Goal: Information Seeking & Learning: Check status

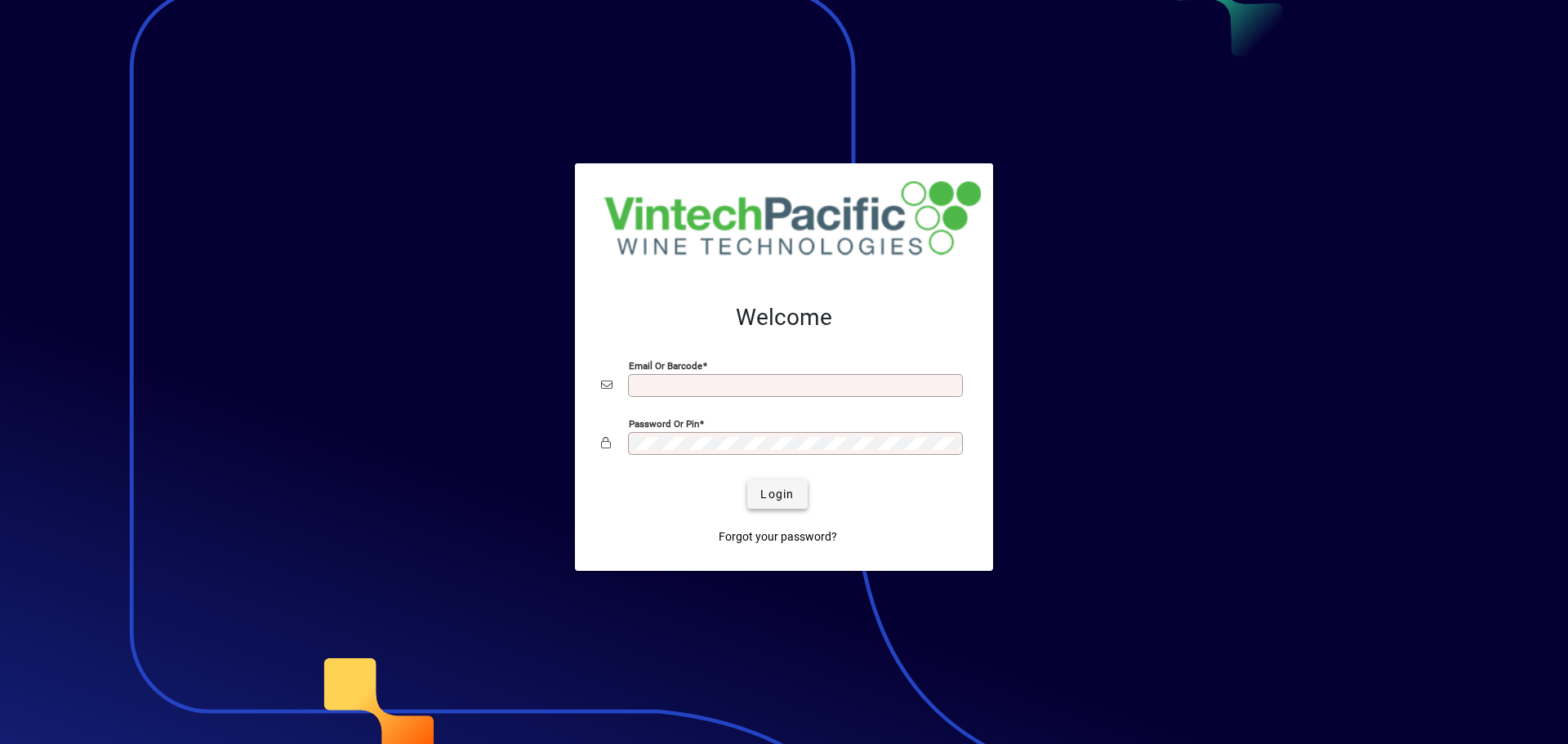
type input "**********"
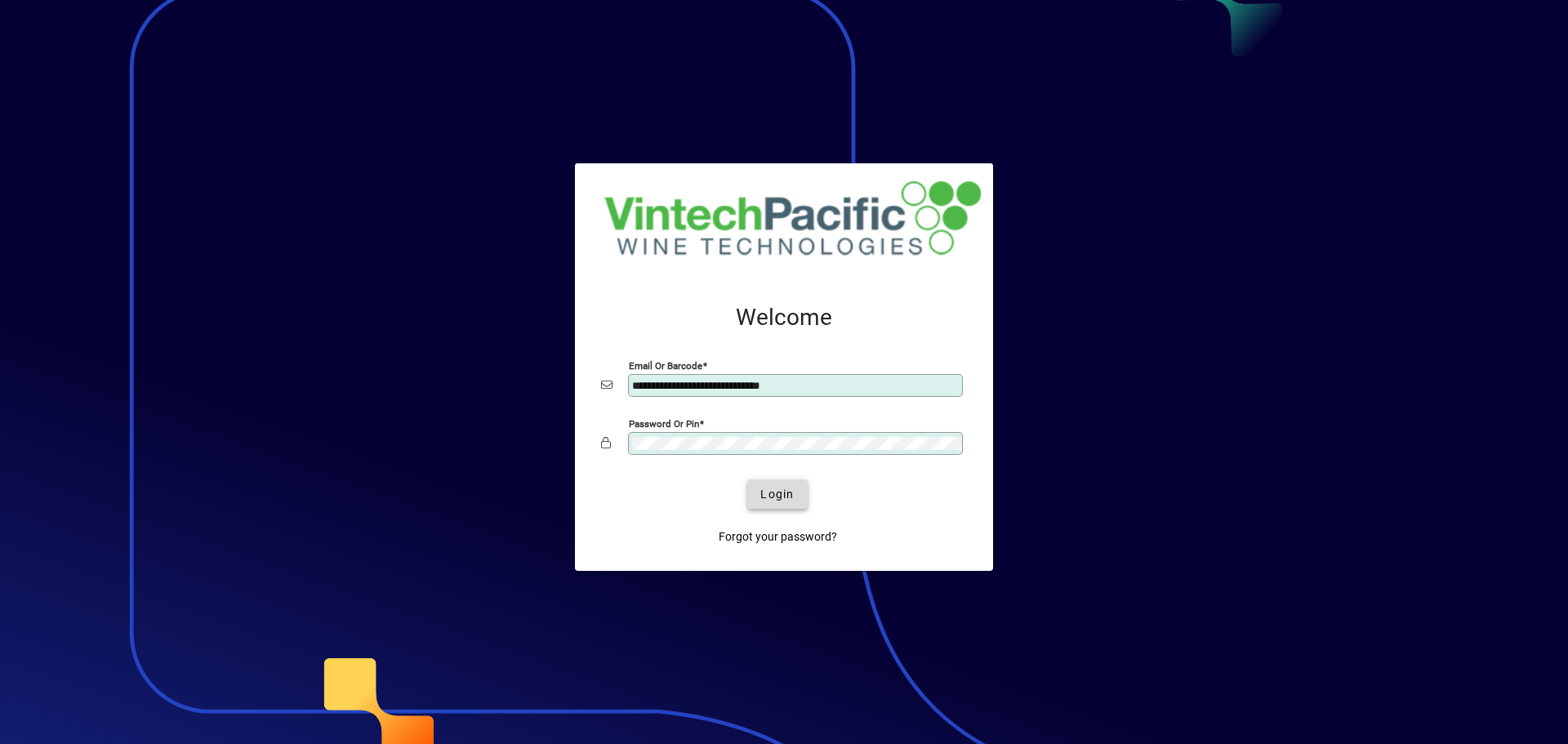
click at [778, 484] on span "submit" at bounding box center [776, 494] width 60 height 39
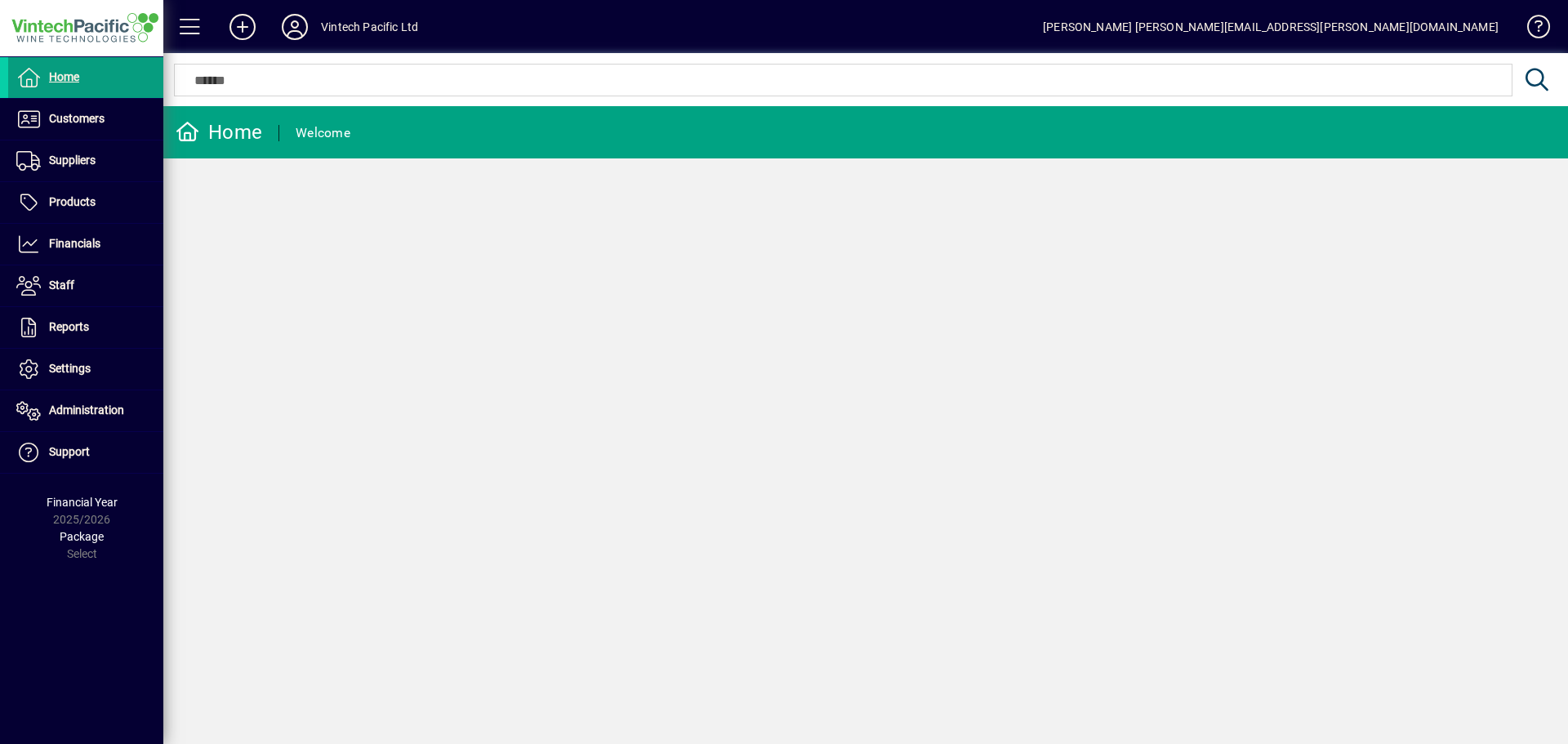
drag, startPoint x: 74, startPoint y: 247, endPoint x: 271, endPoint y: 209, distance: 200.6
click at [74, 247] on span "Financials" at bounding box center [75, 243] width 52 height 13
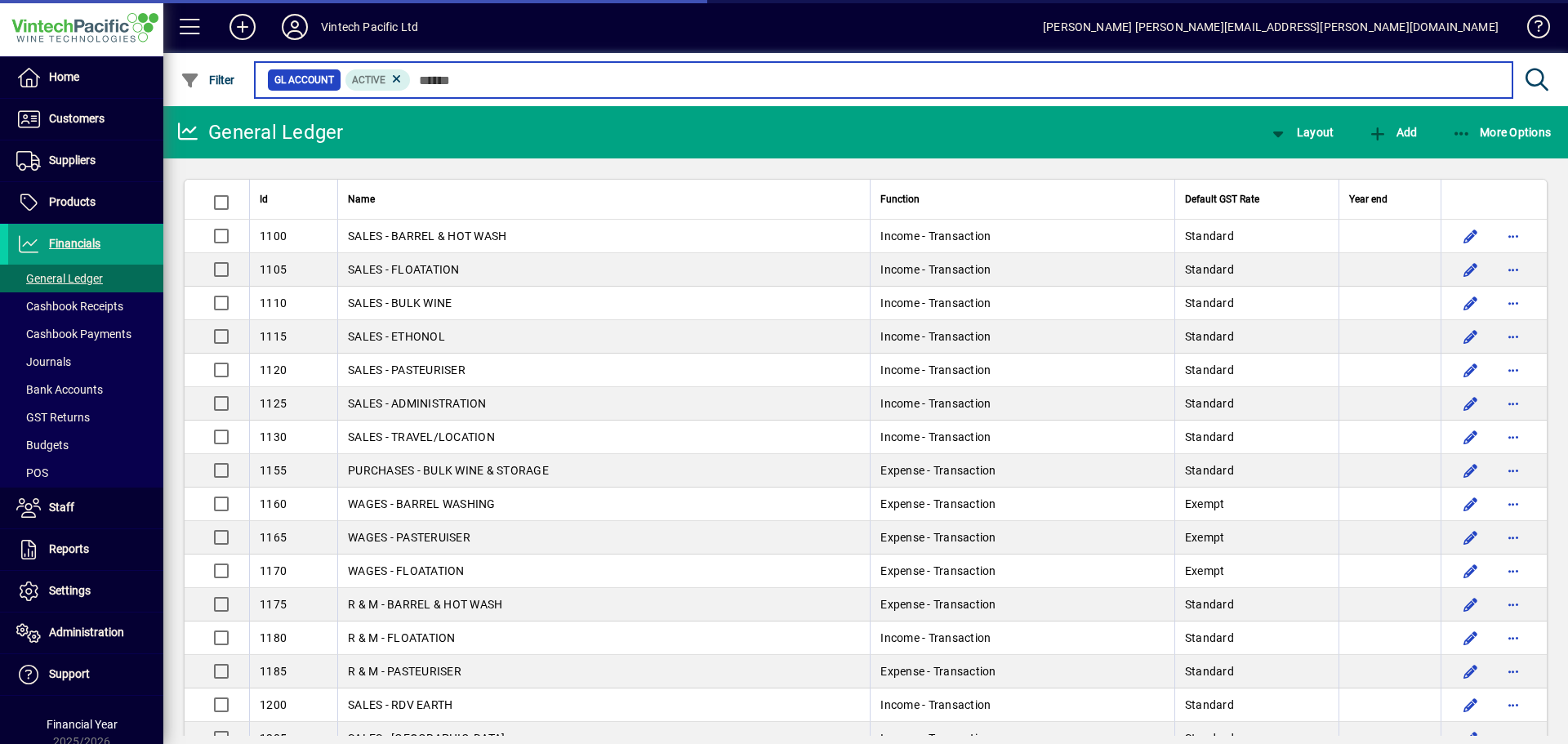
click at [435, 75] on input "text" at bounding box center [955, 80] width 1089 height 23
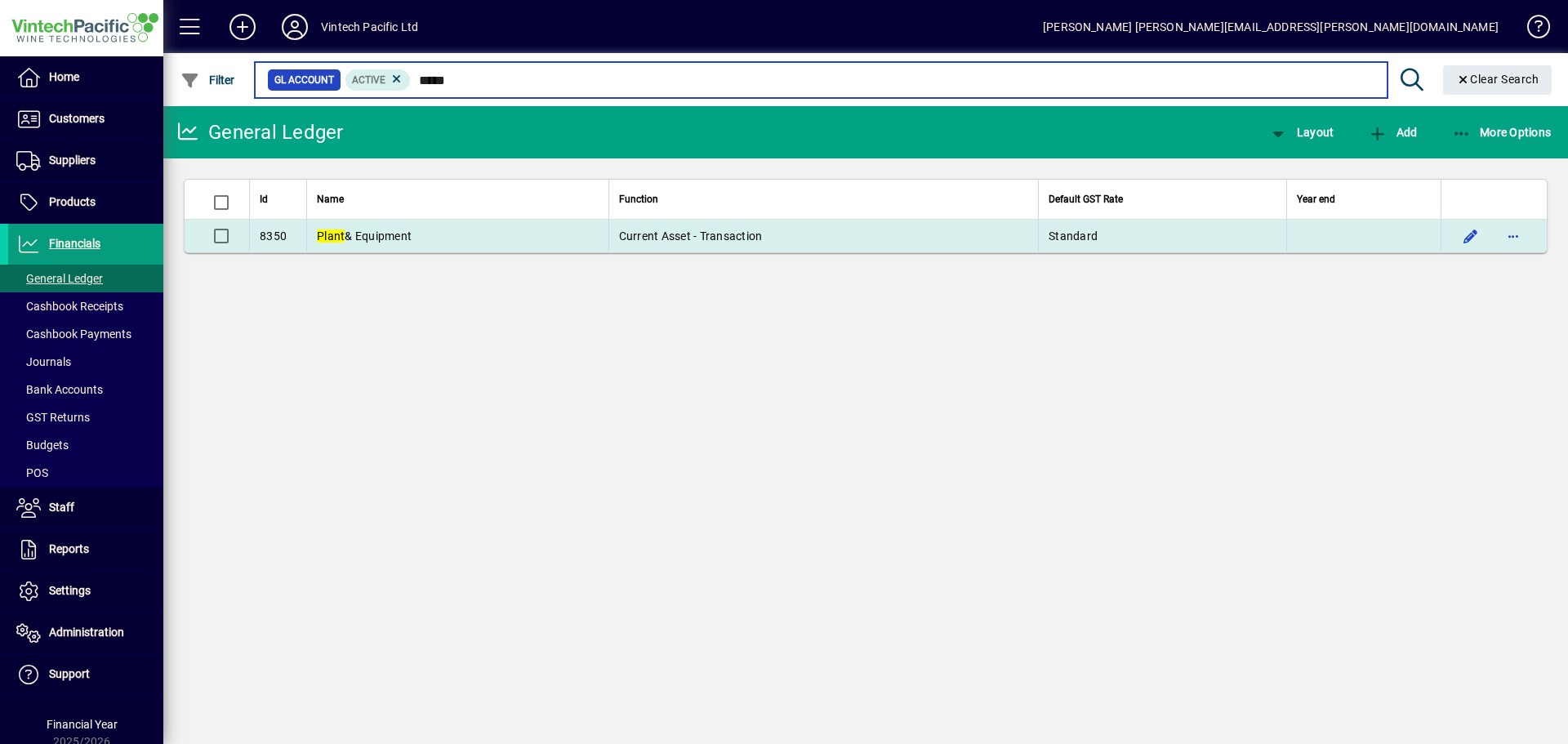
type input "*****"
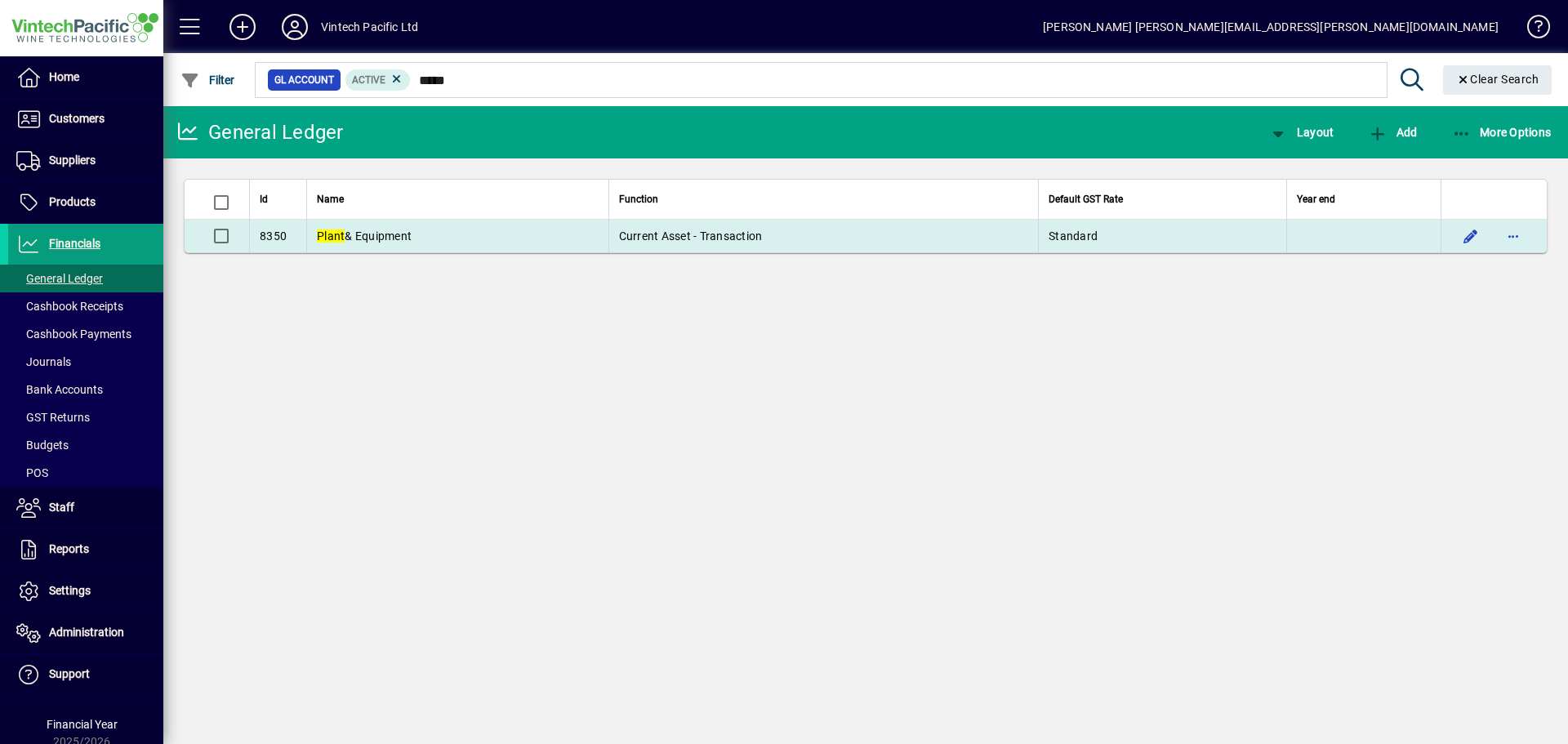
click at [382, 232] on span "Plant & Equipment" at bounding box center [364, 236] width 94 height 13
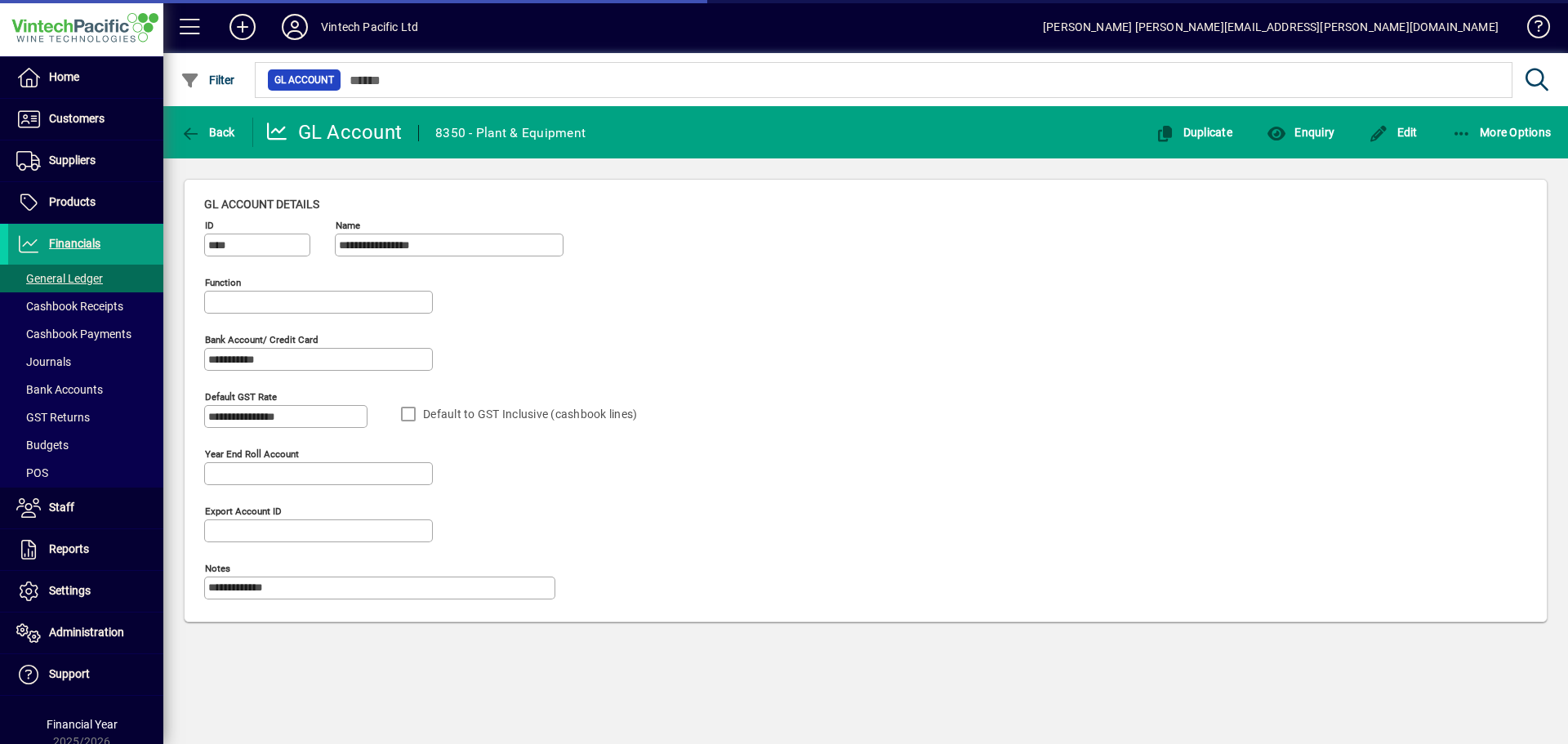
type input "**********"
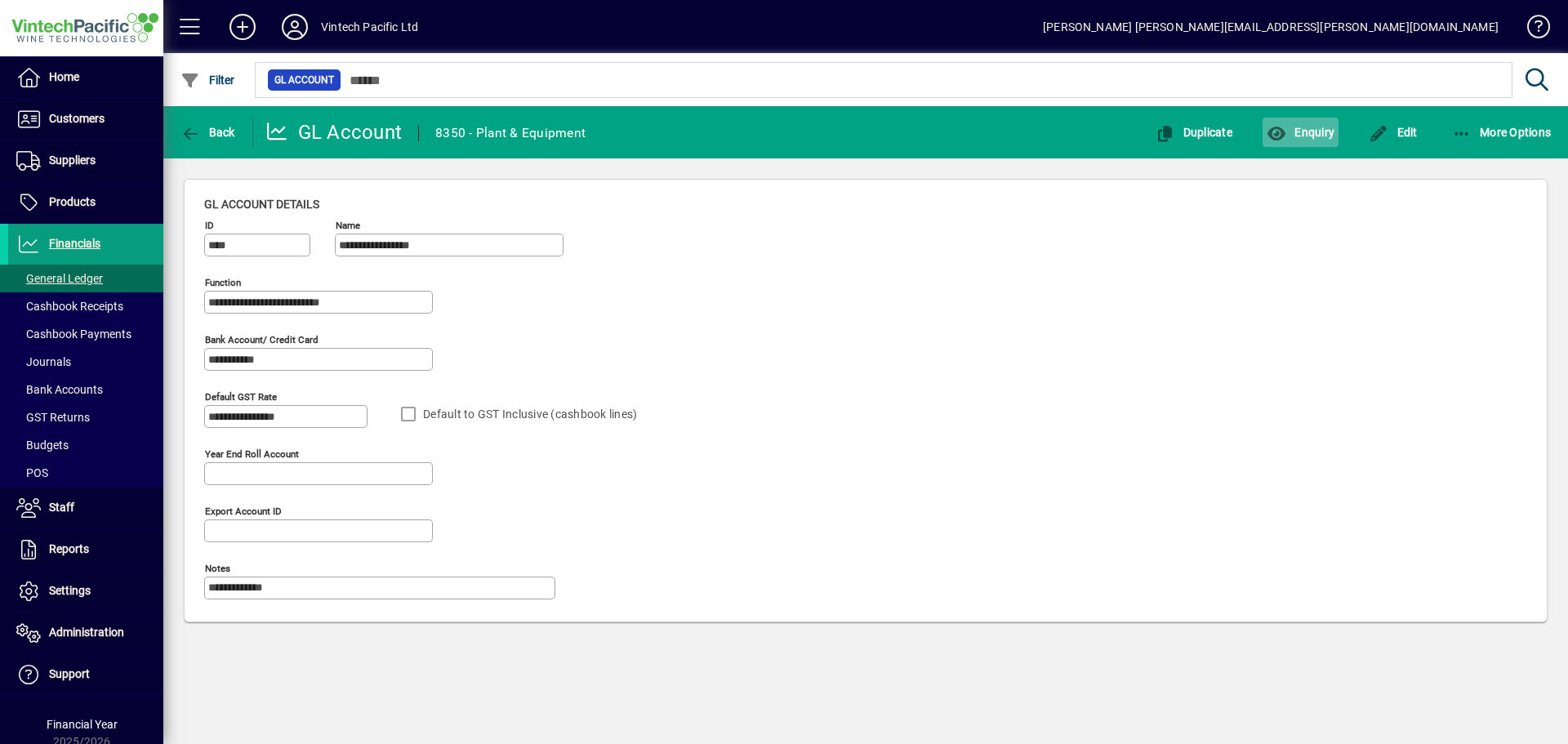
click at [1314, 141] on span "button" at bounding box center [1299, 133] width 76 height 39
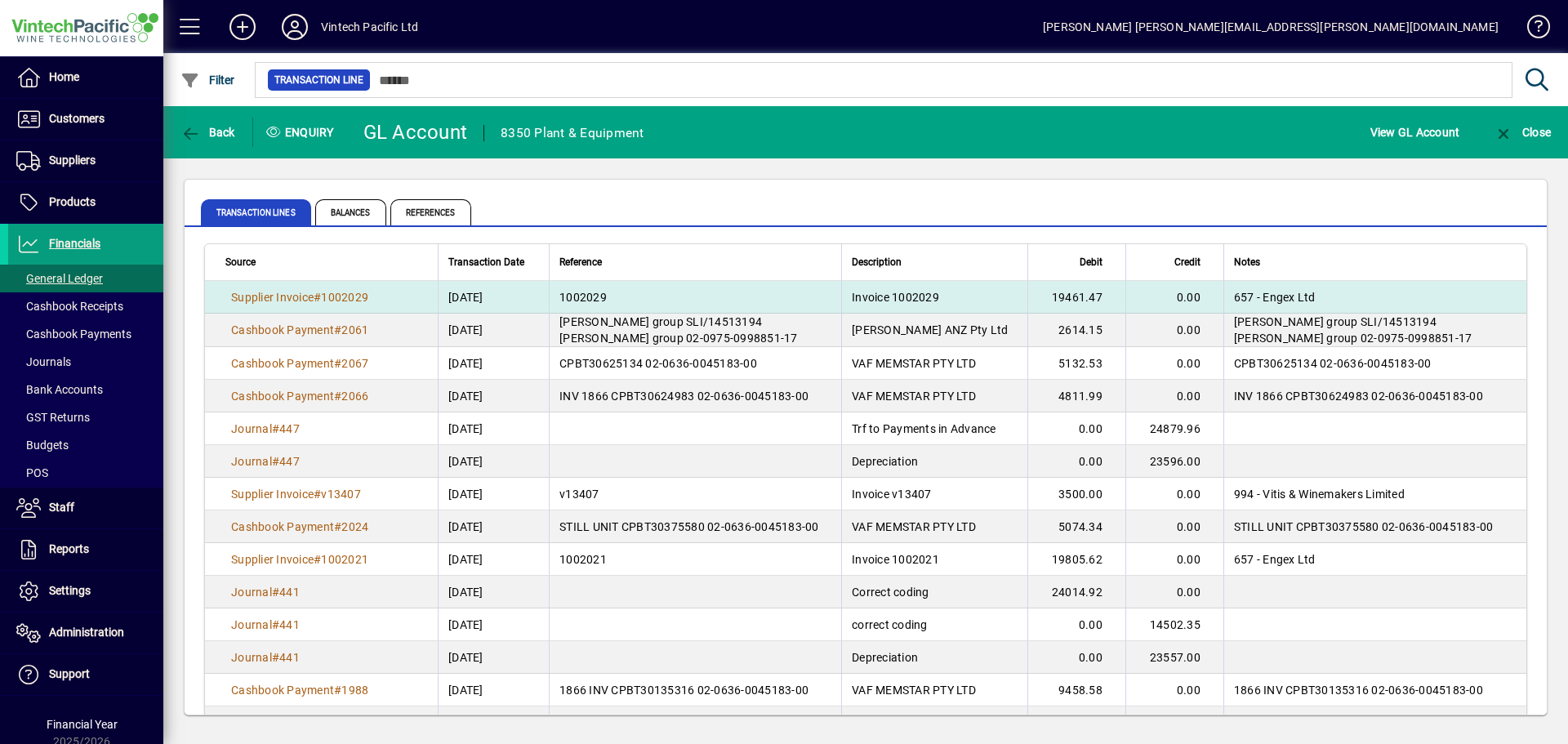
click at [878, 297] on span "Invoice 1002029" at bounding box center [895, 297] width 87 height 13
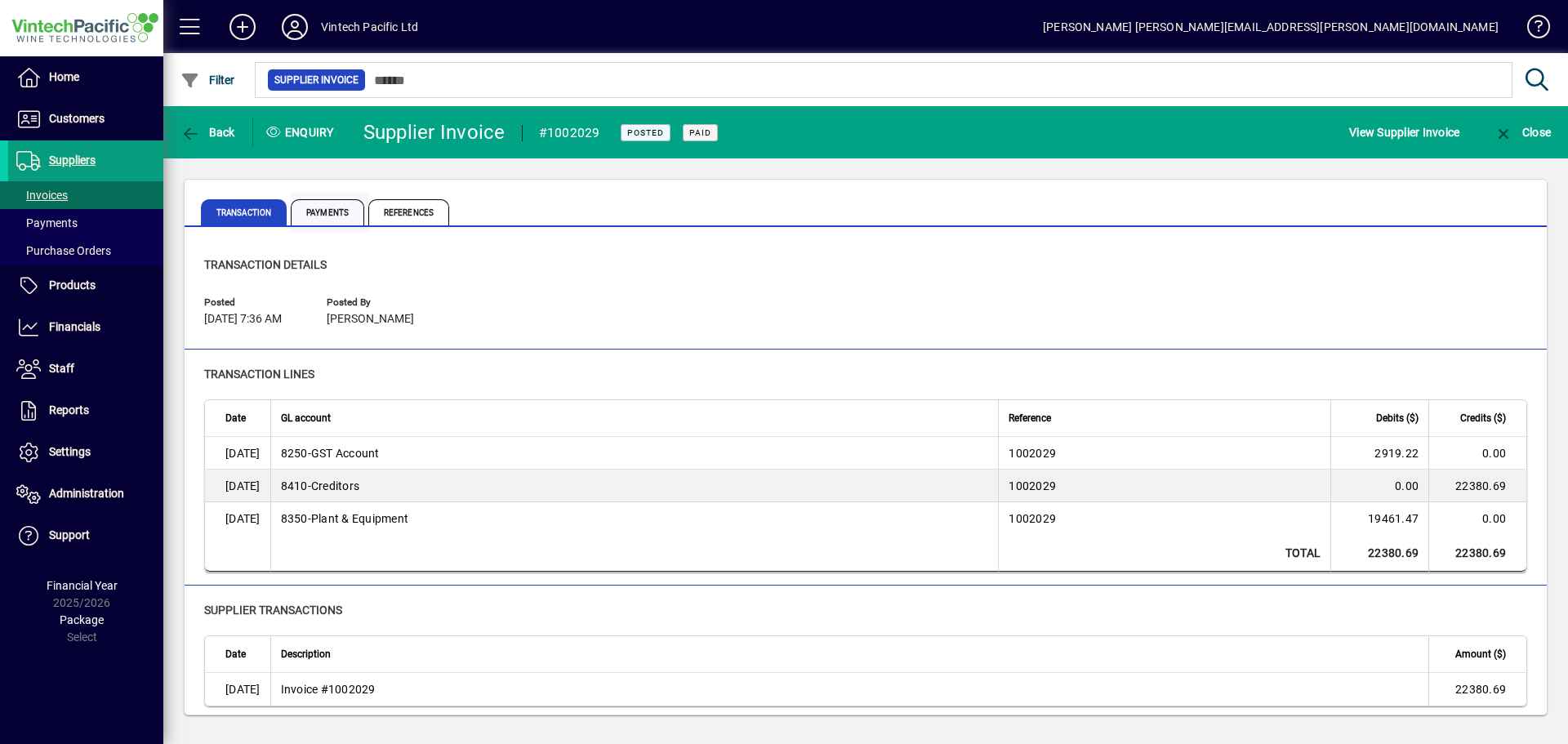
click at [331, 209] on span "Payments" at bounding box center [327, 212] width 74 height 26
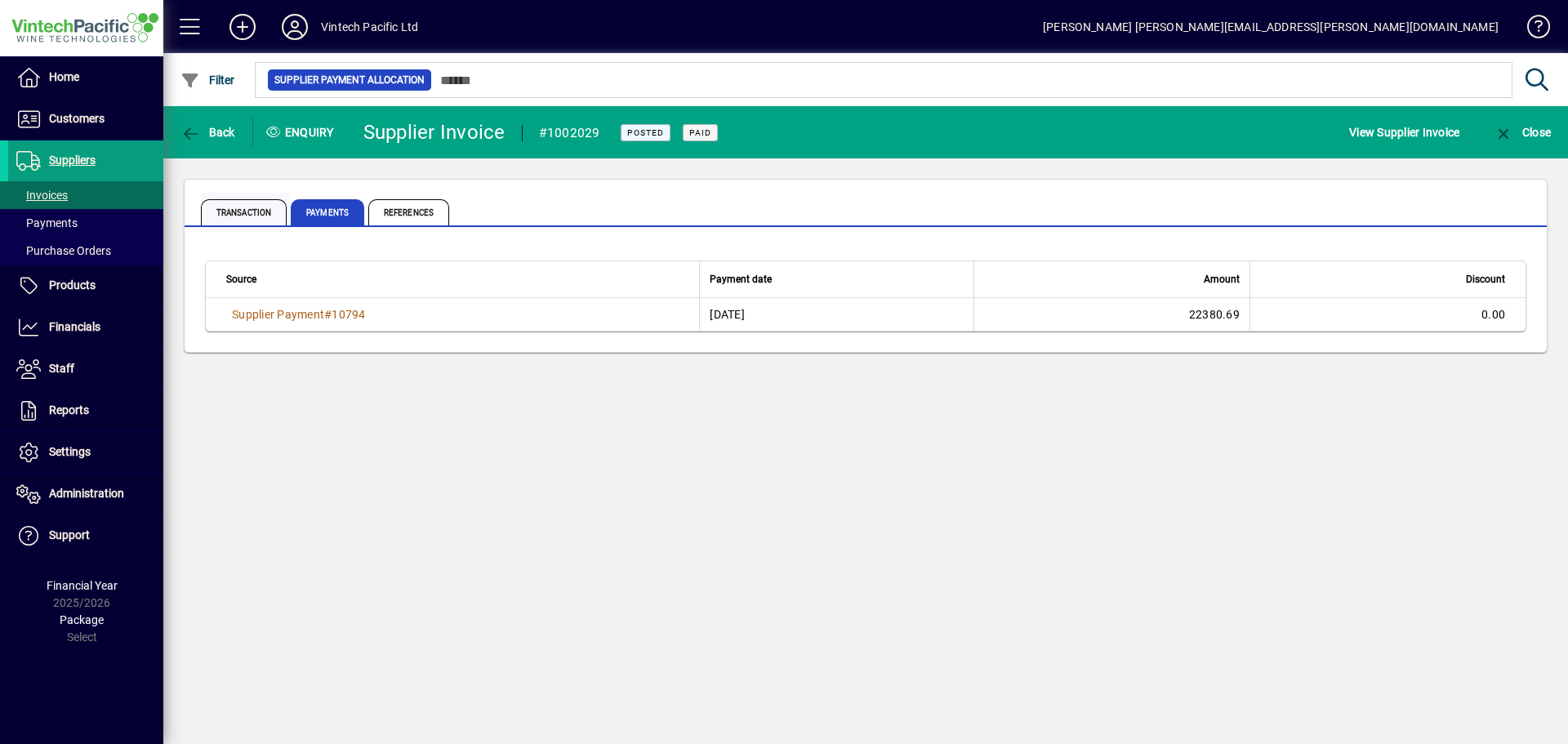
click at [237, 206] on span "Transaction" at bounding box center [244, 212] width 85 height 26
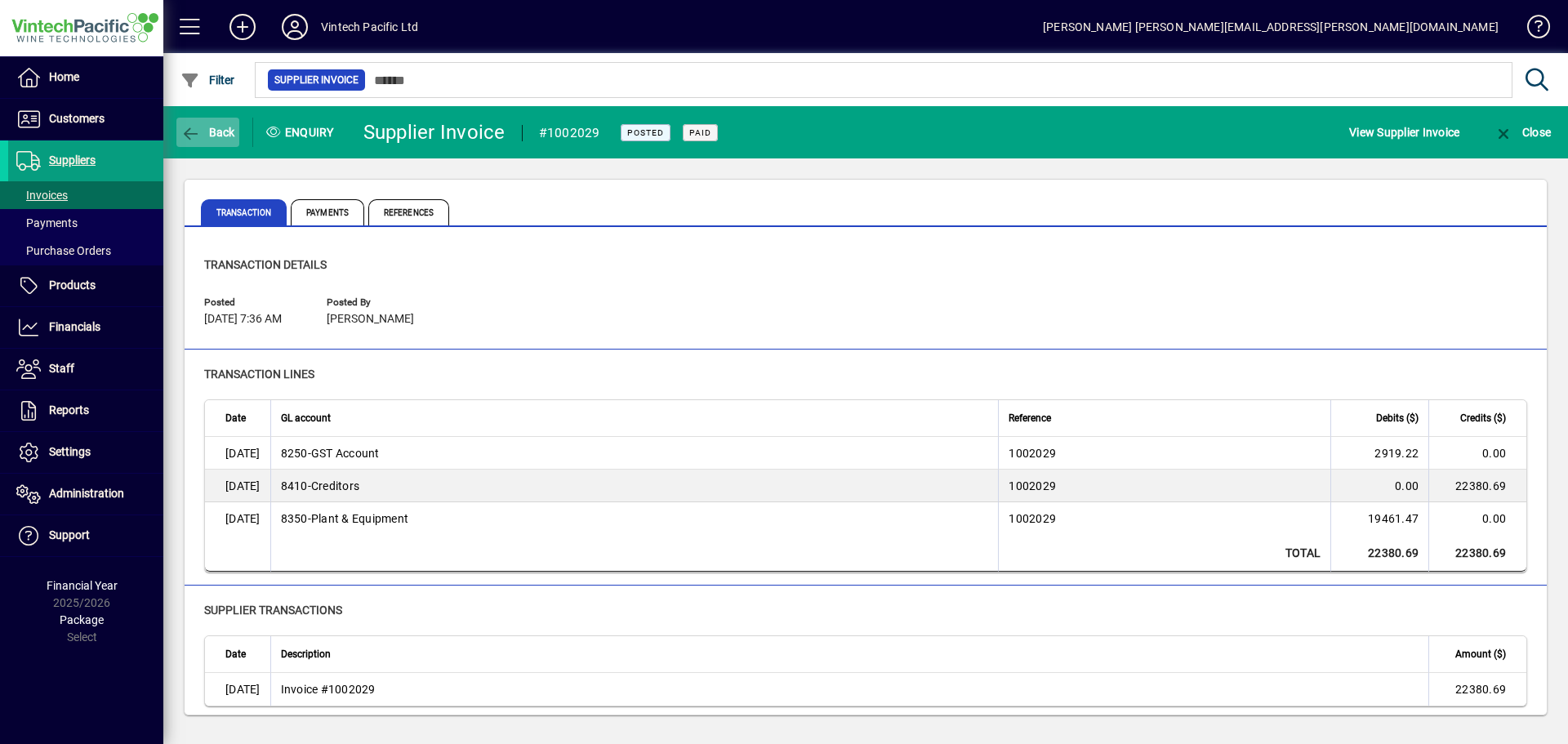
click at [181, 129] on icon "button" at bounding box center [190, 133] width 20 height 16
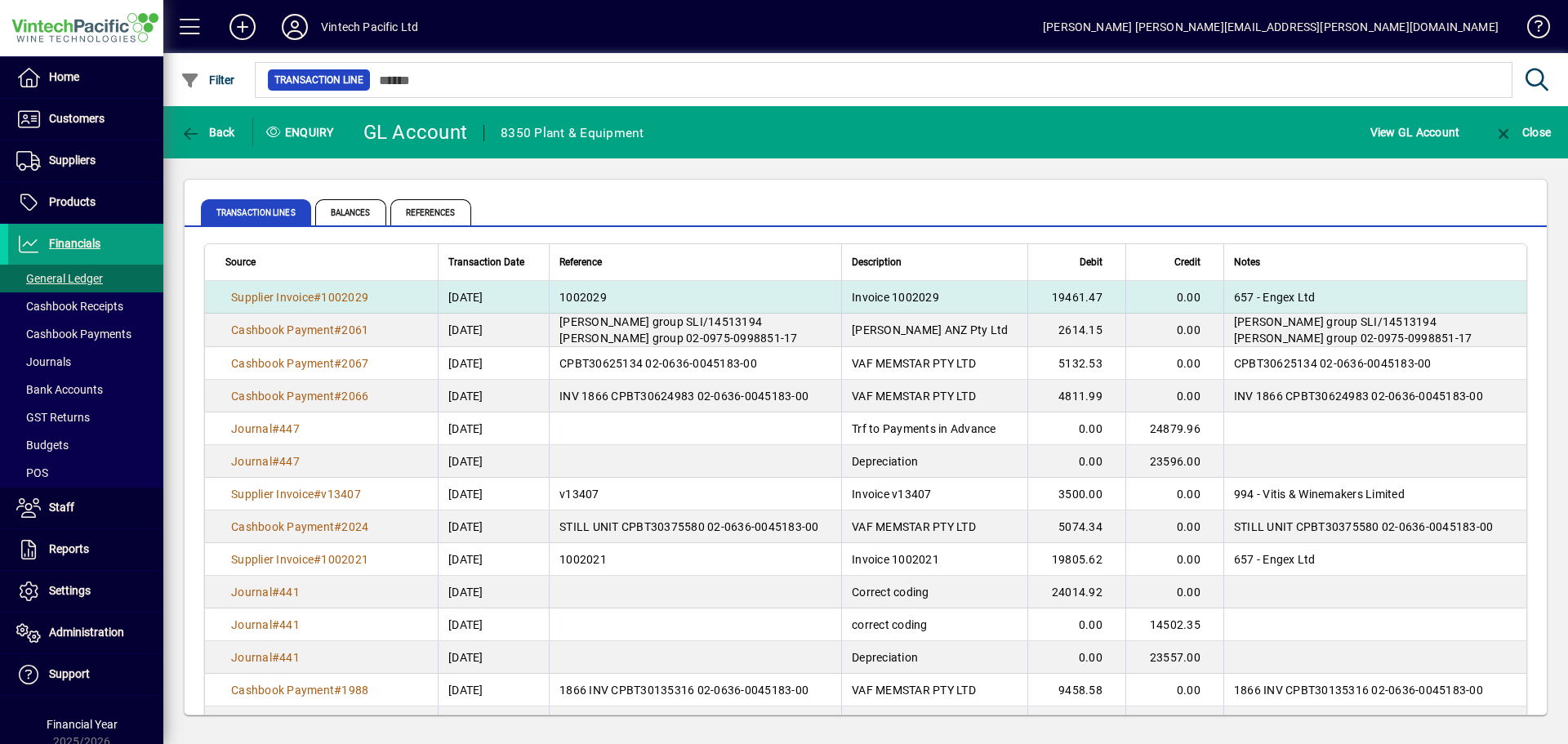
click at [1256, 293] on span "657 - Engex Ltd" at bounding box center [1275, 297] width 82 height 13
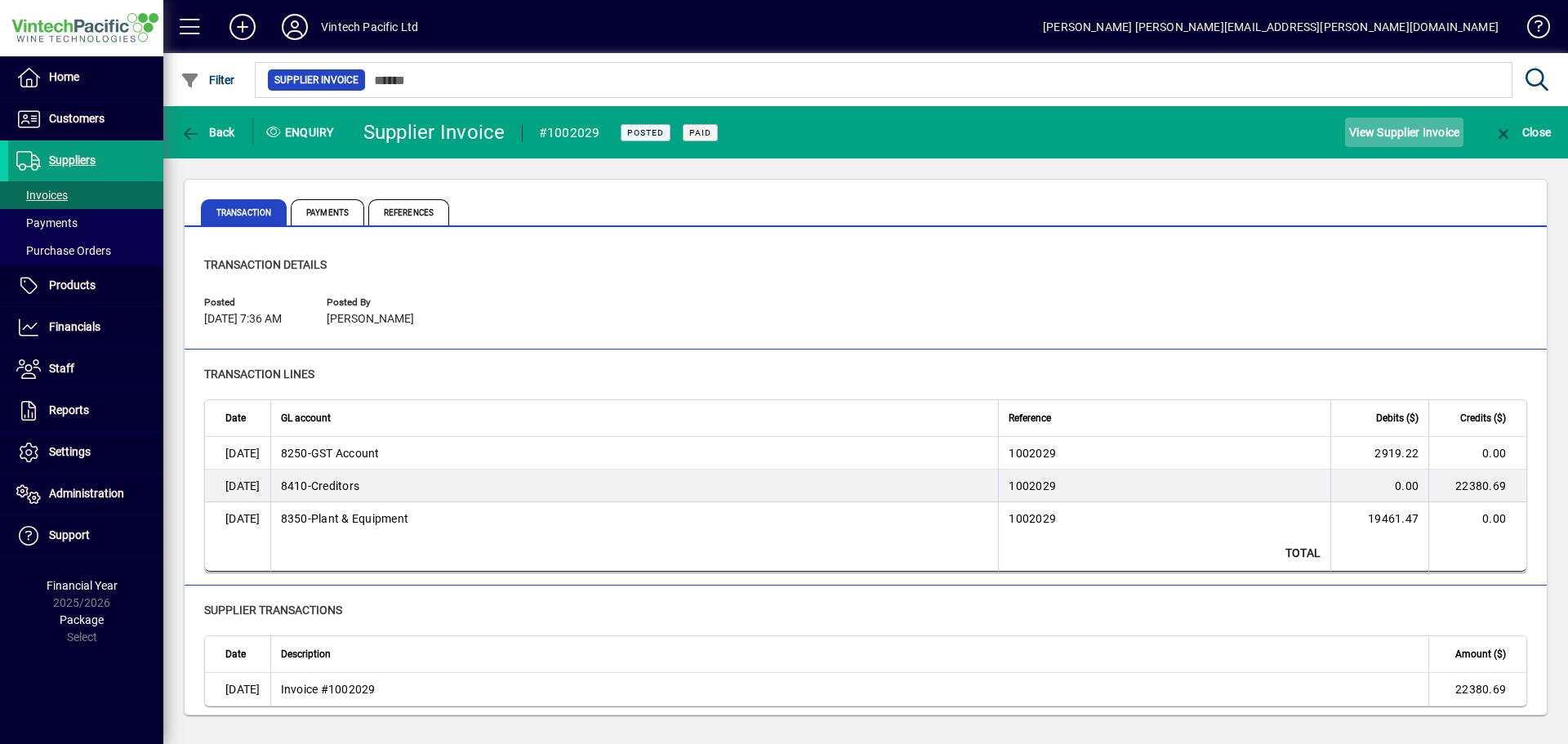
click at [1390, 127] on span "View Supplier Invoice" at bounding box center [1404, 132] width 110 height 26
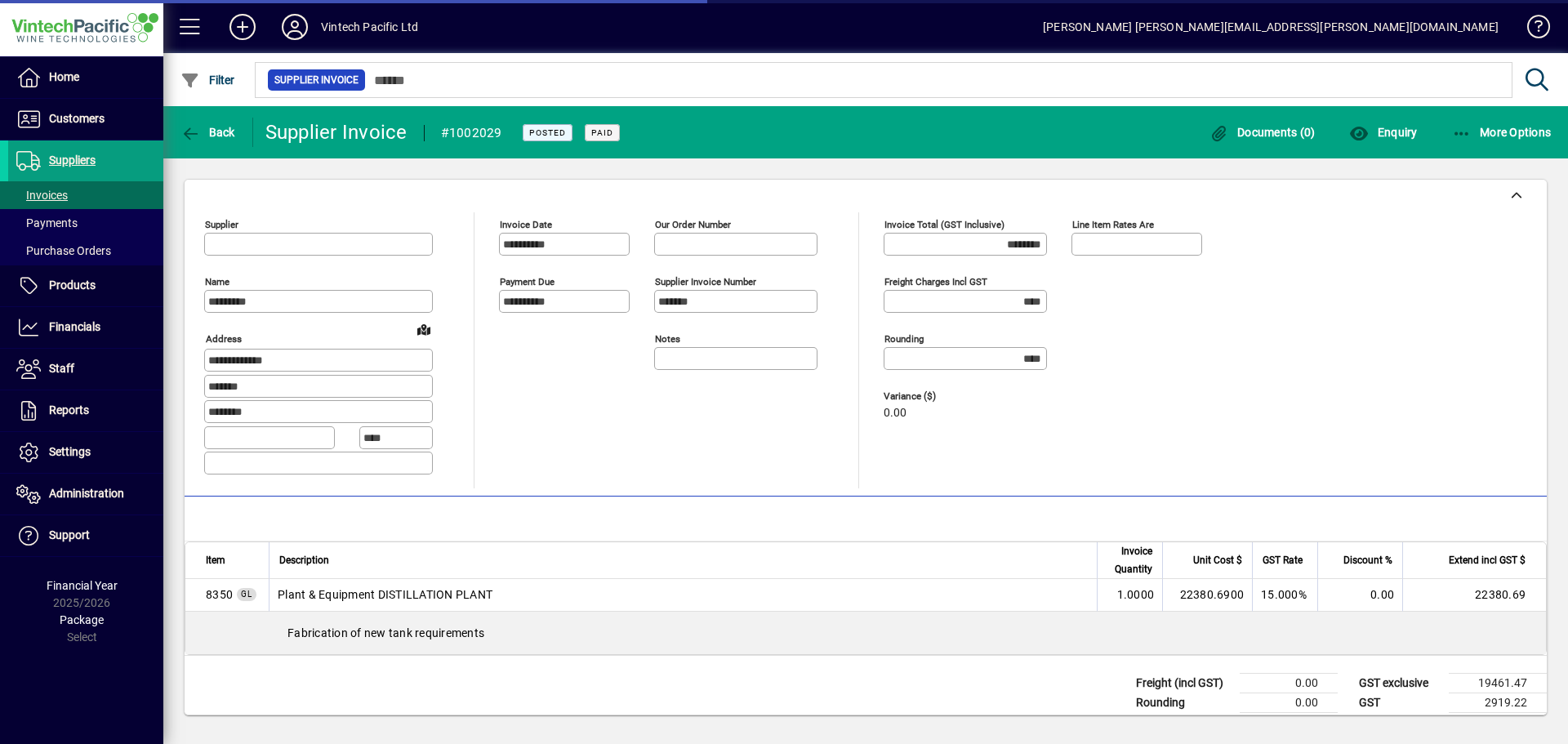
type input "**********"
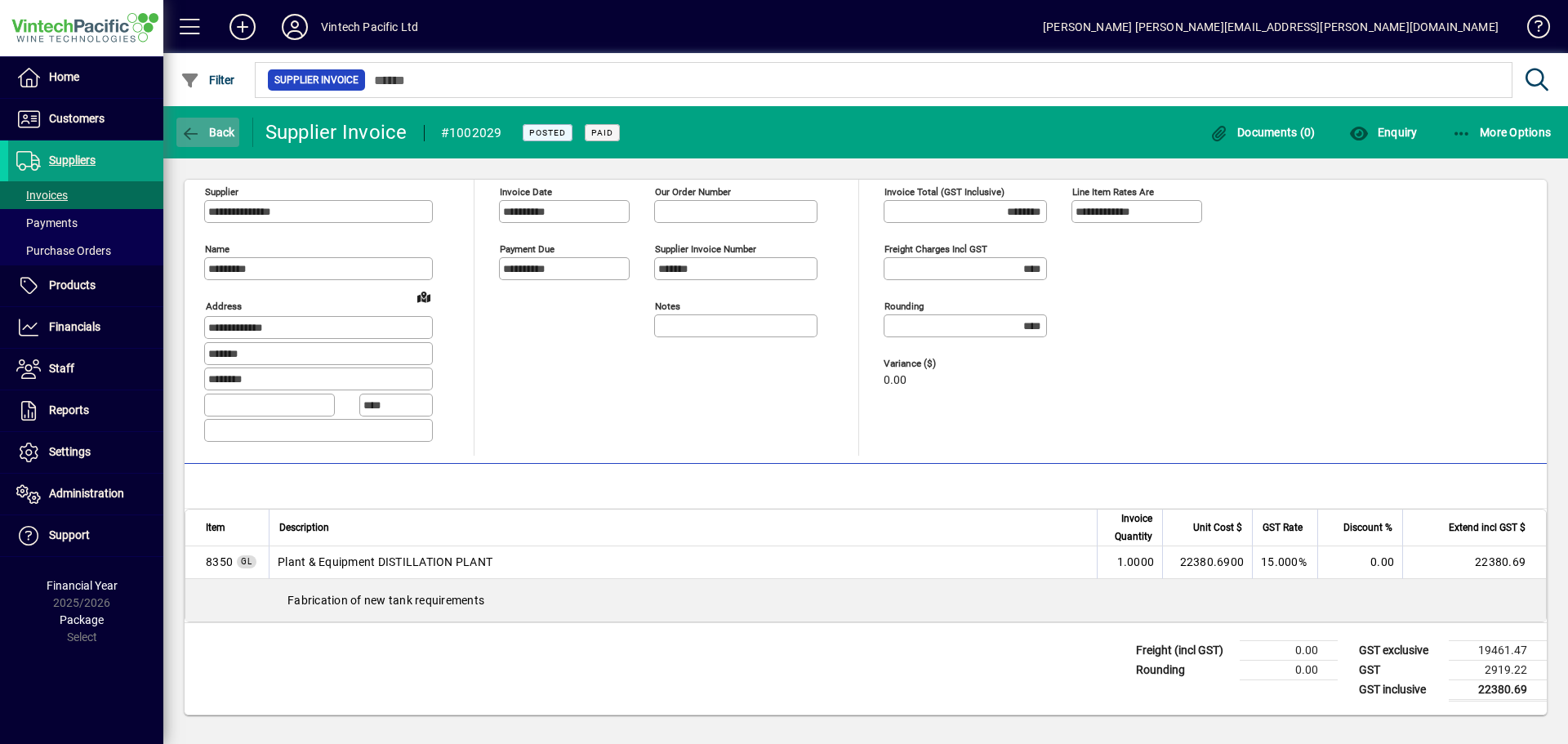
click at [179, 129] on span "button" at bounding box center [207, 133] width 63 height 39
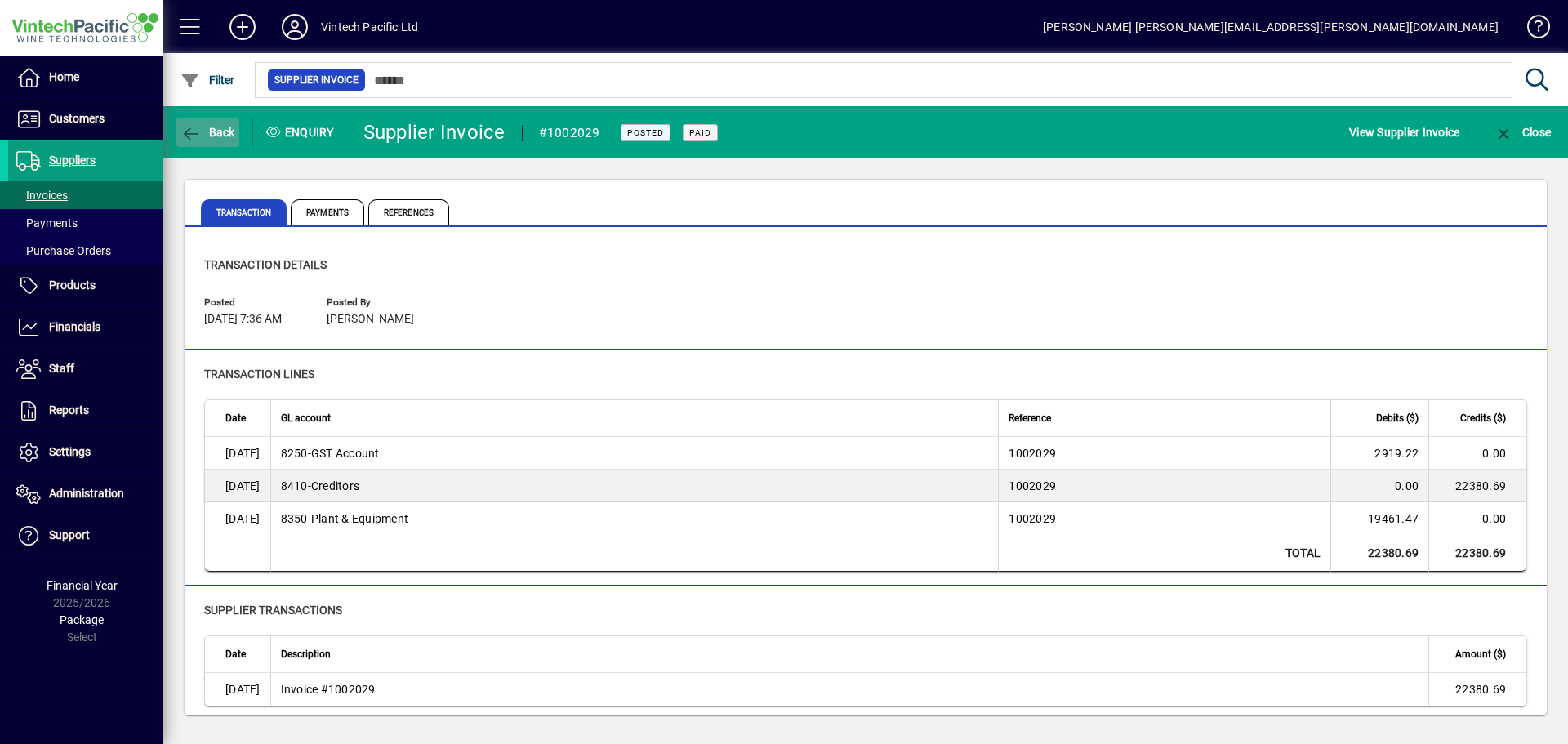
click at [189, 128] on icon "button" at bounding box center [190, 133] width 20 height 16
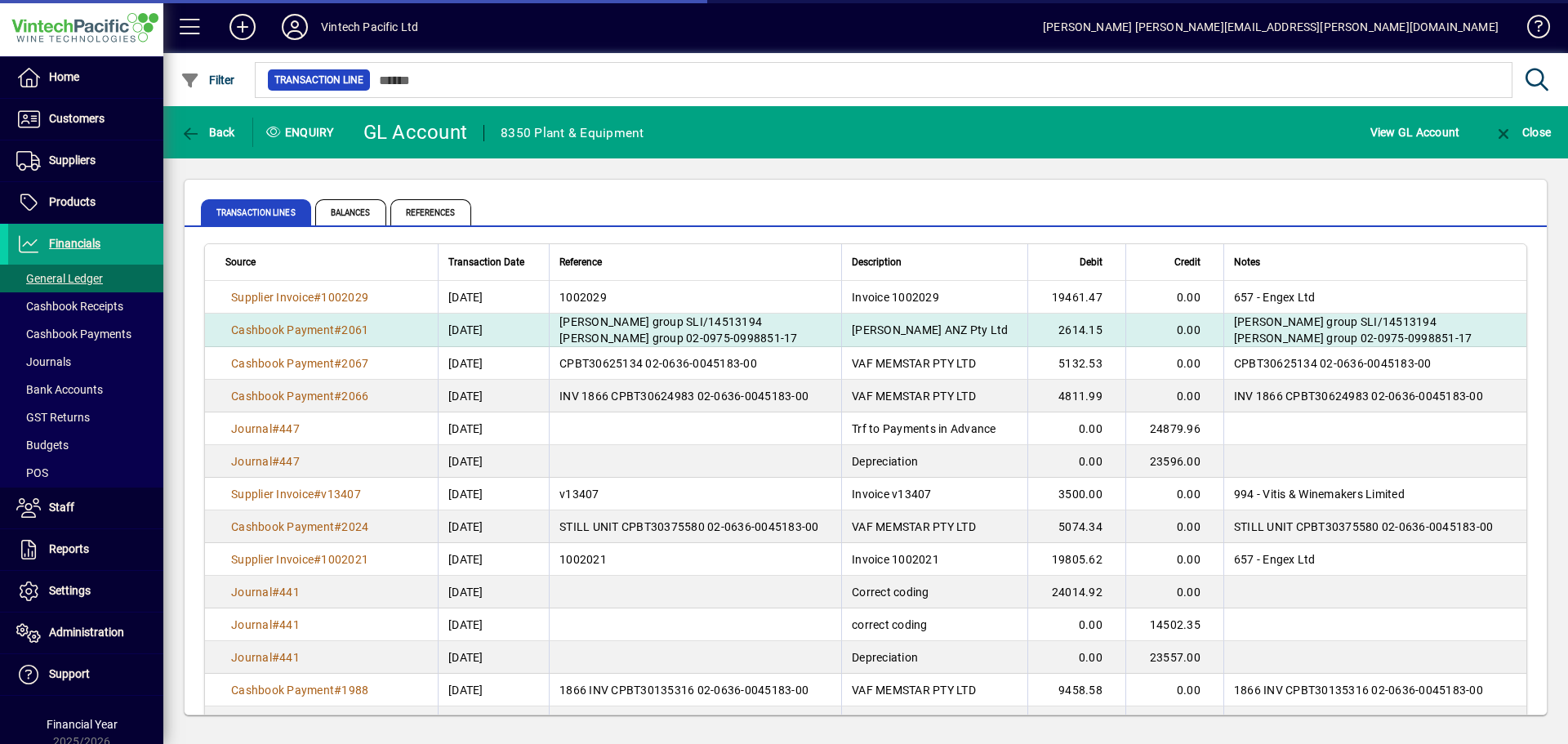
click at [588, 330] on td "Busch group SLI/14513194 Busch group 02-0975-0998851-17" at bounding box center [695, 331] width 293 height 34
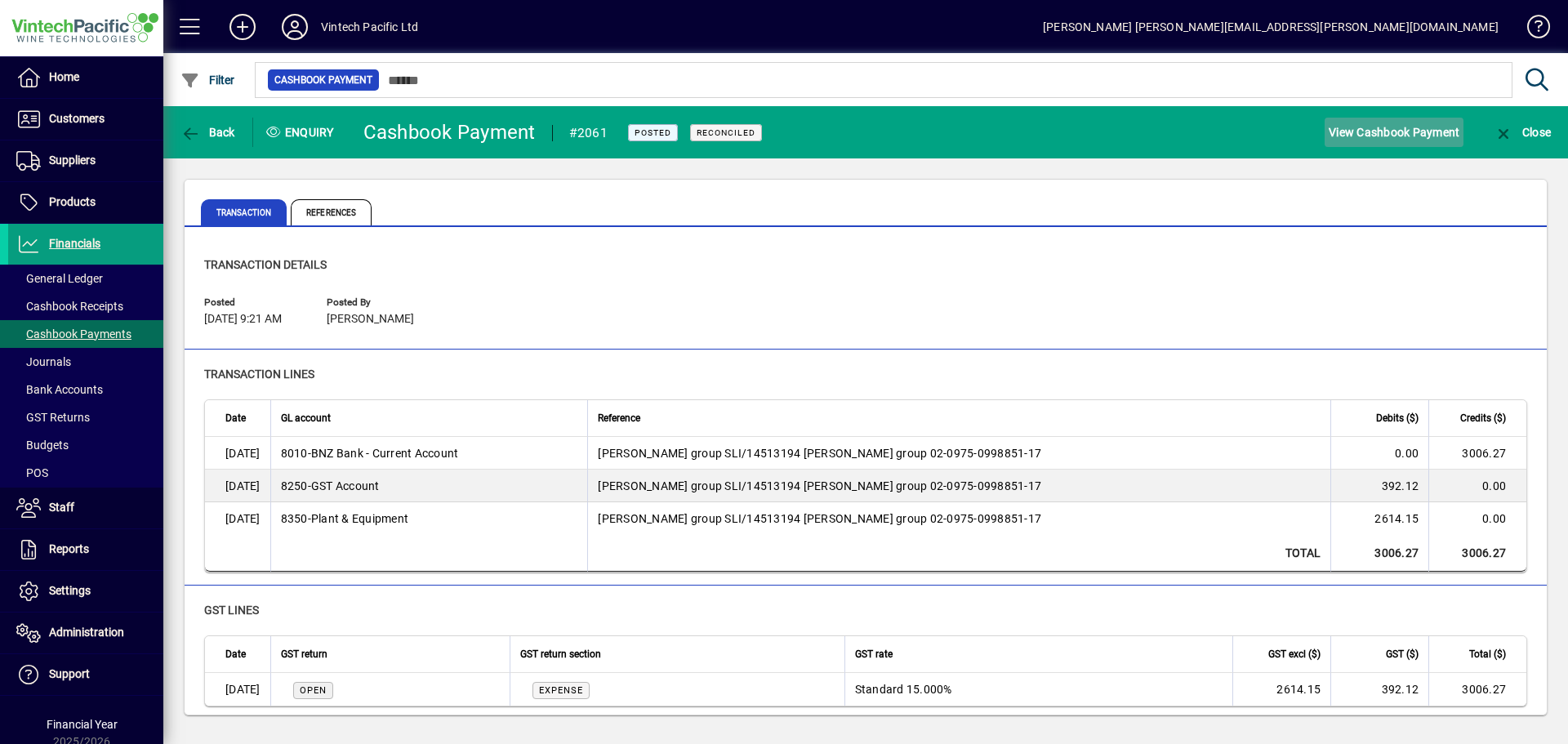
click at [1387, 121] on span "View Cashbook Payment" at bounding box center [1394, 132] width 131 height 26
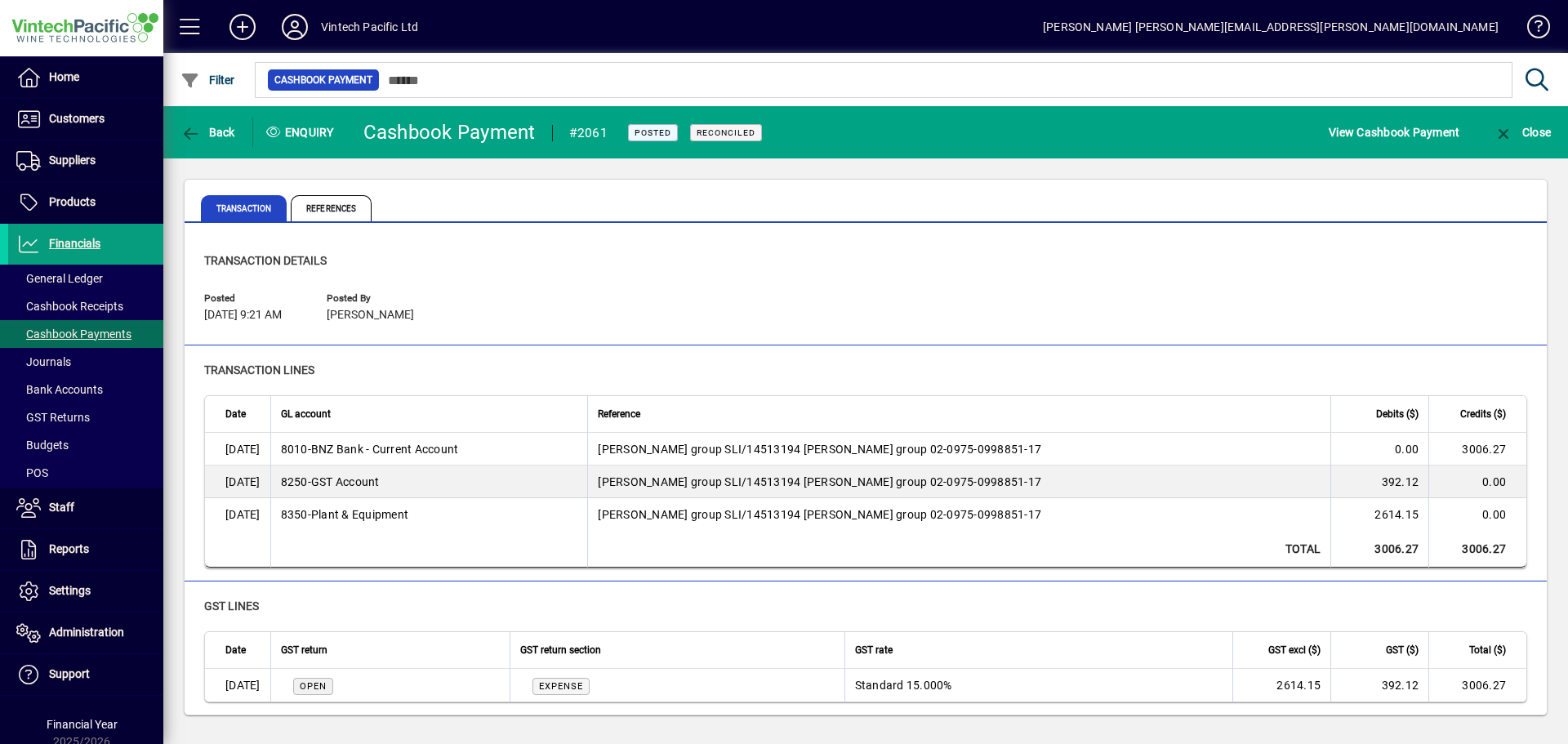
scroll to position [5, 0]
click at [204, 133] on span "Back" at bounding box center [208, 132] width 55 height 13
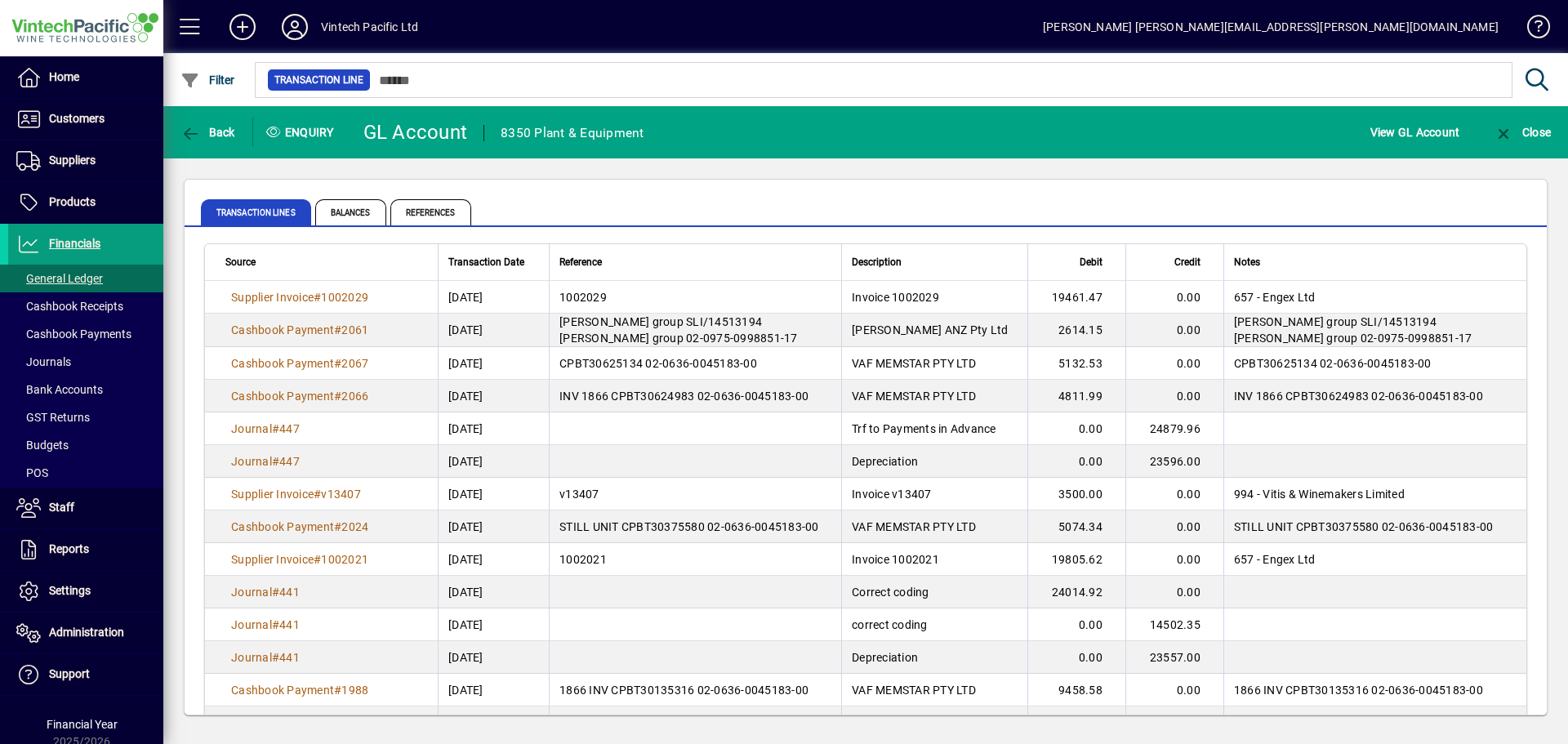
drag, startPoint x: 711, startPoint y: 357, endPoint x: 789, endPoint y: 341, distance: 79.6
click at [711, 357] on span "CPBT30625134 02-0636-0045183-00" at bounding box center [658, 363] width 197 height 13
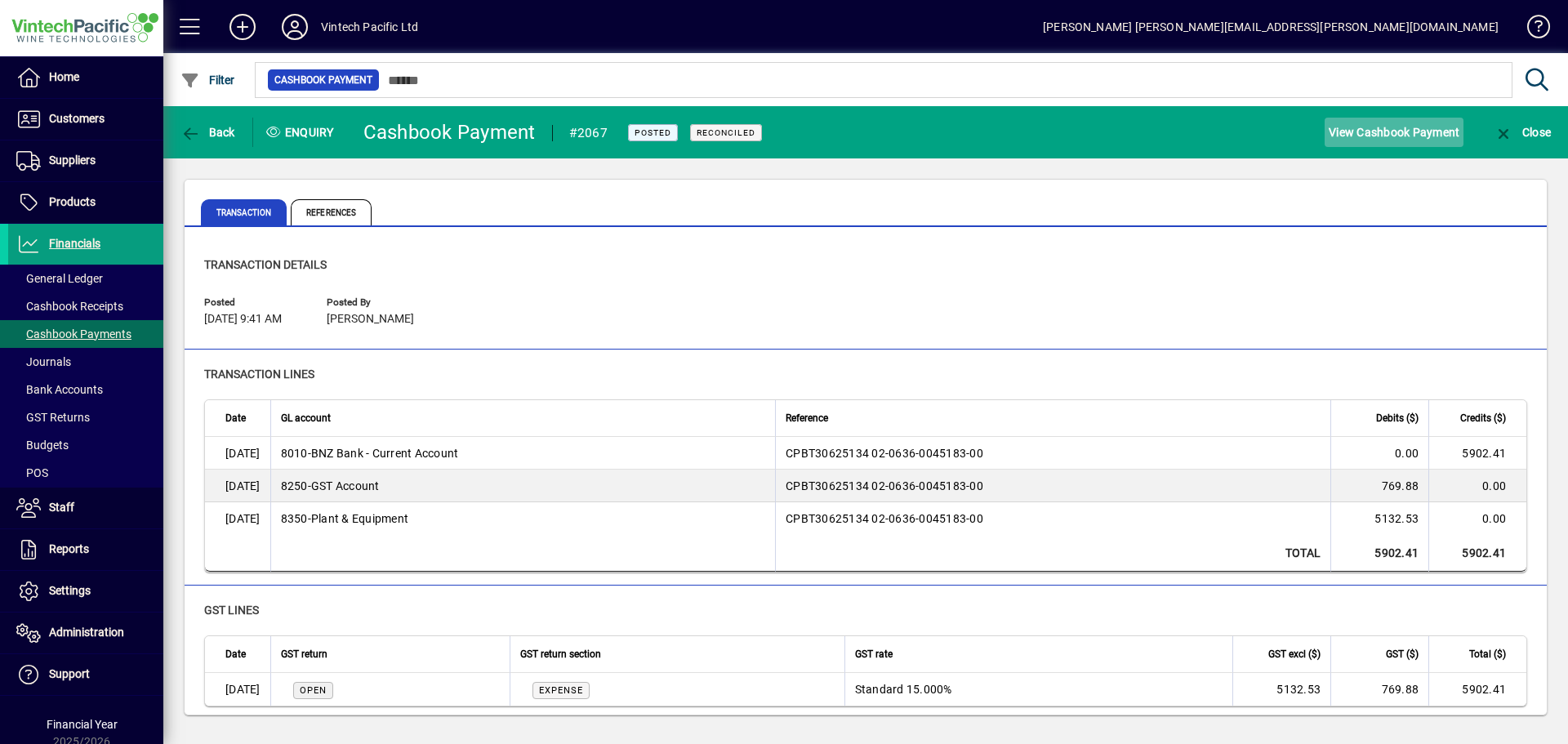
click at [1372, 124] on span "View Cashbook Payment" at bounding box center [1394, 132] width 131 height 26
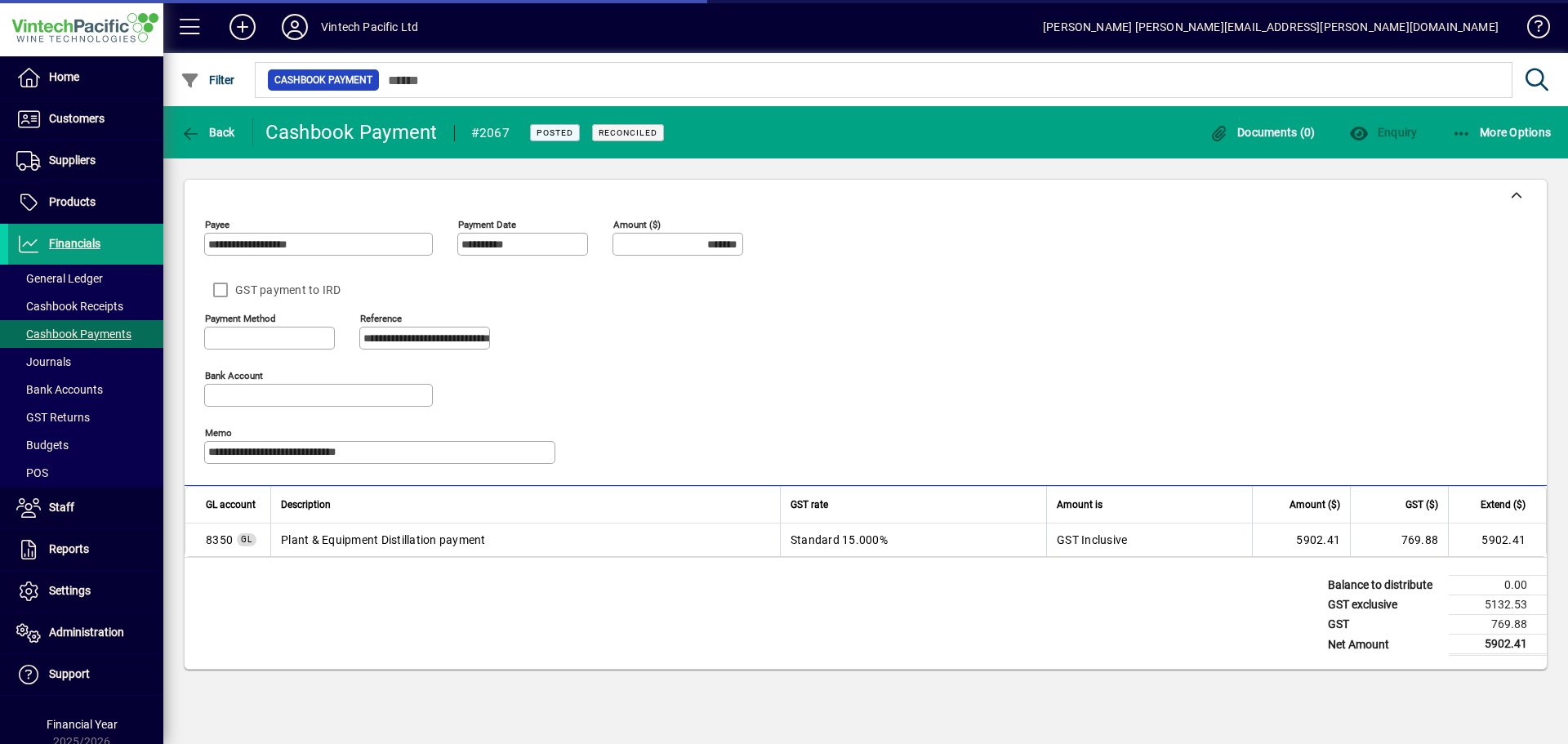
type input "**********"
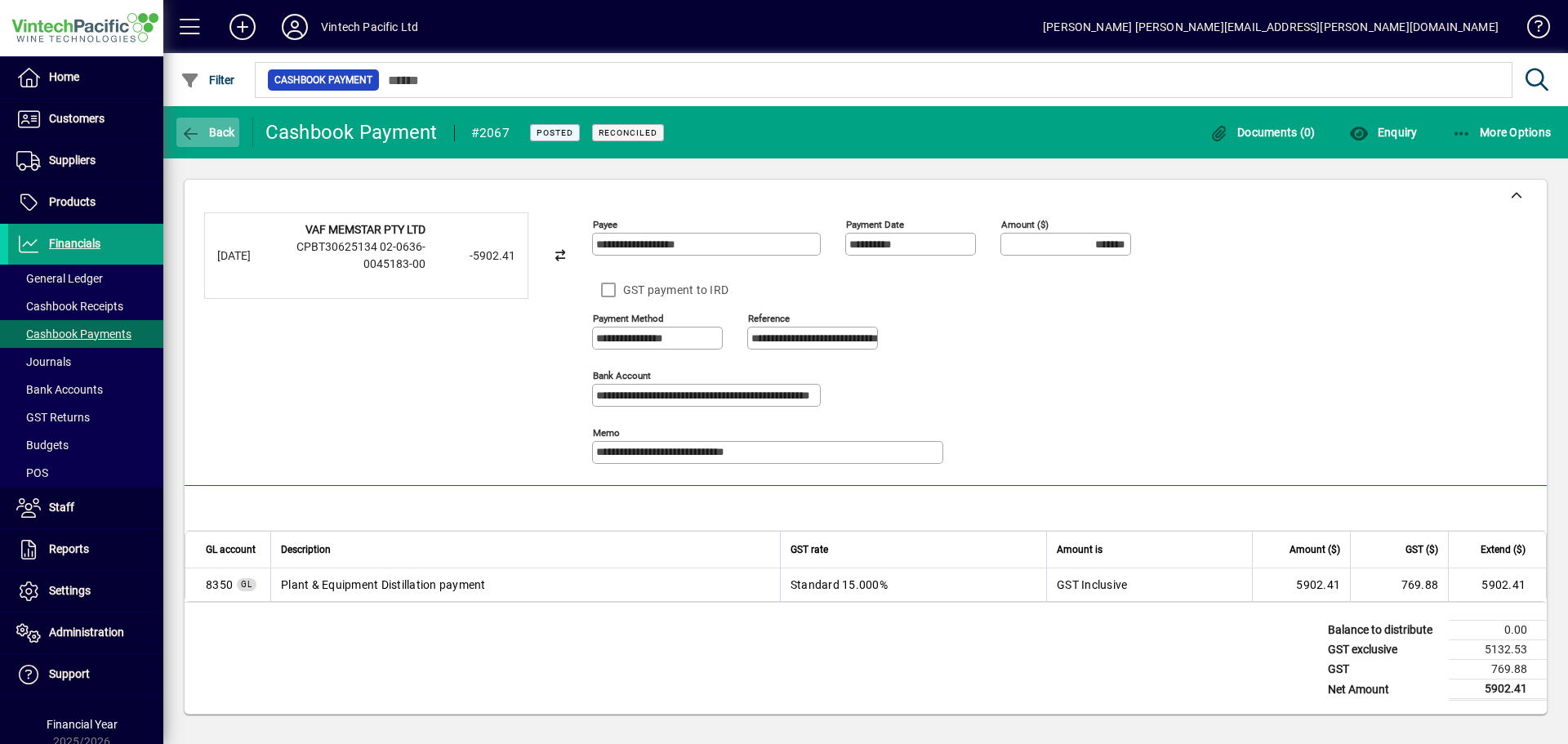
click at [192, 129] on icon "button" at bounding box center [190, 133] width 20 height 16
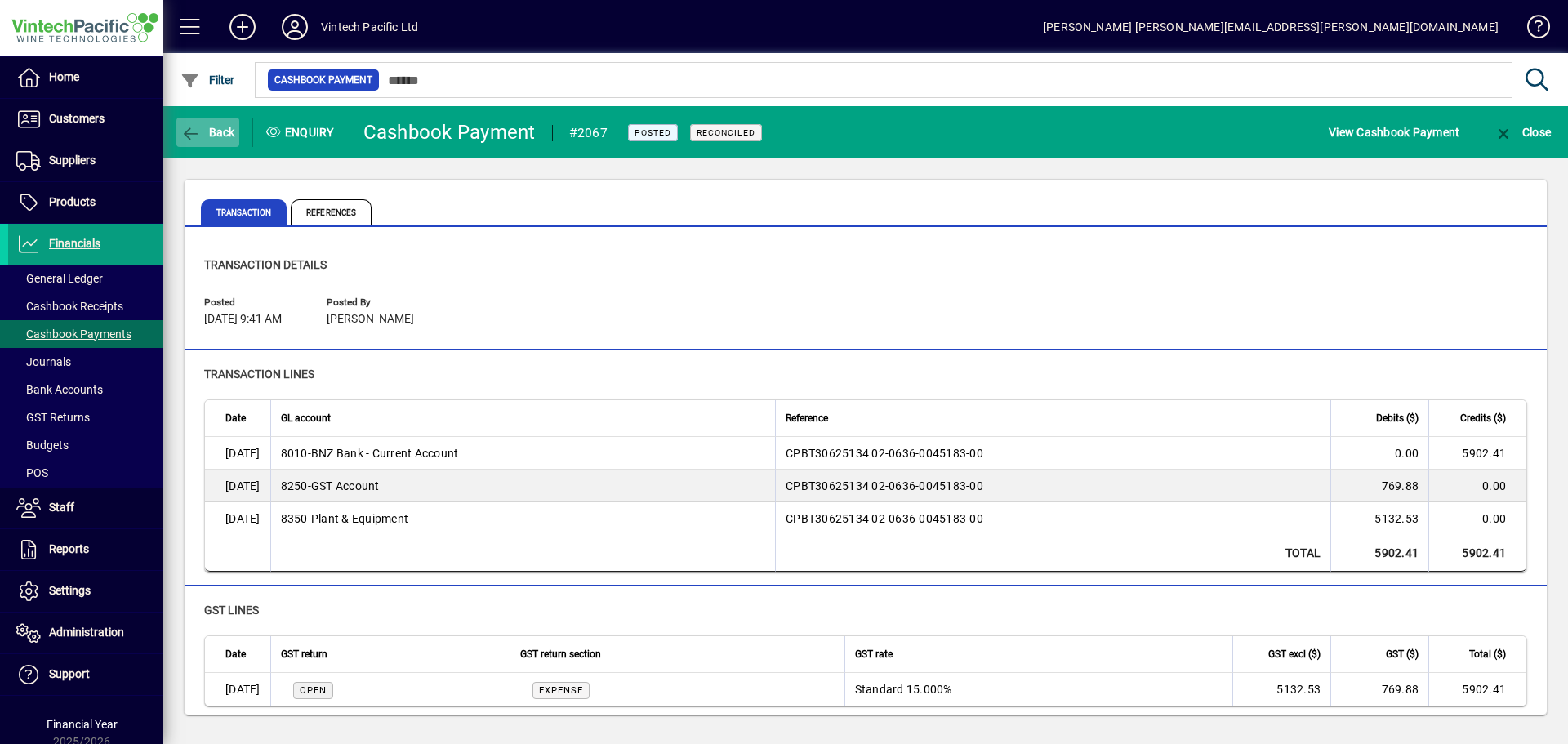
click at [187, 121] on span "button" at bounding box center [207, 133] width 63 height 39
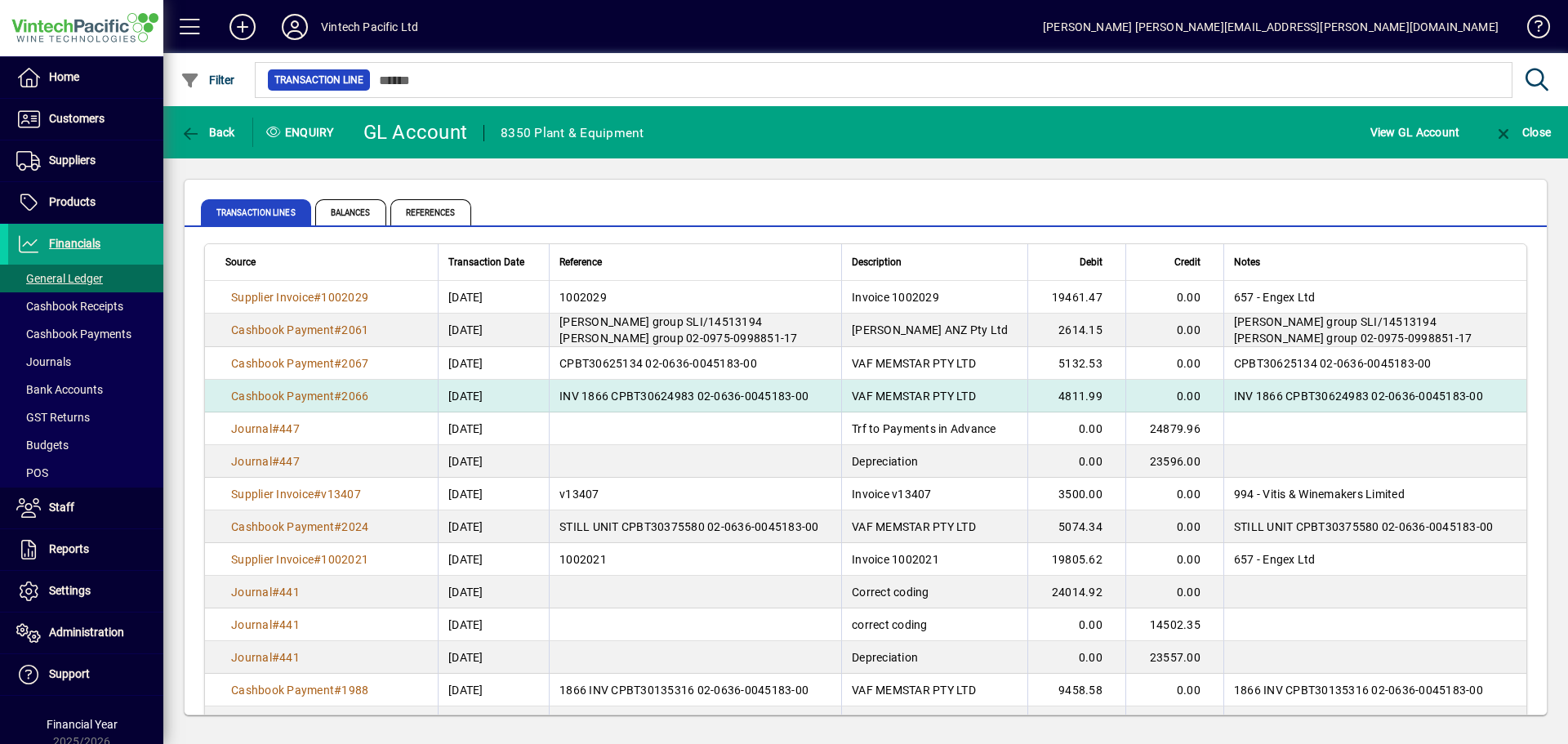
click at [745, 393] on span "INV 1866 CPBT30624983 02-0636-0045183-00" at bounding box center [684, 396] width 249 height 13
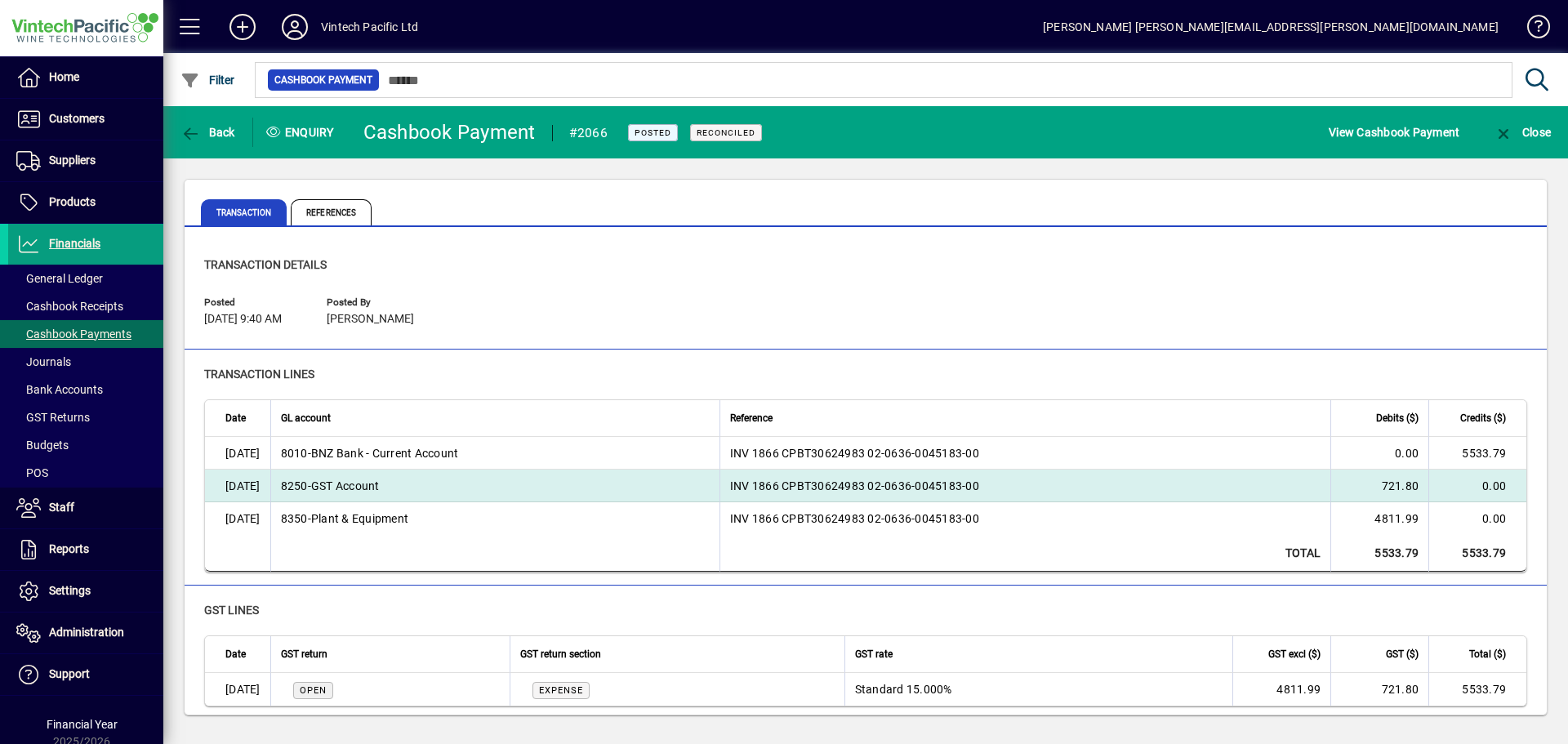
scroll to position [5, 0]
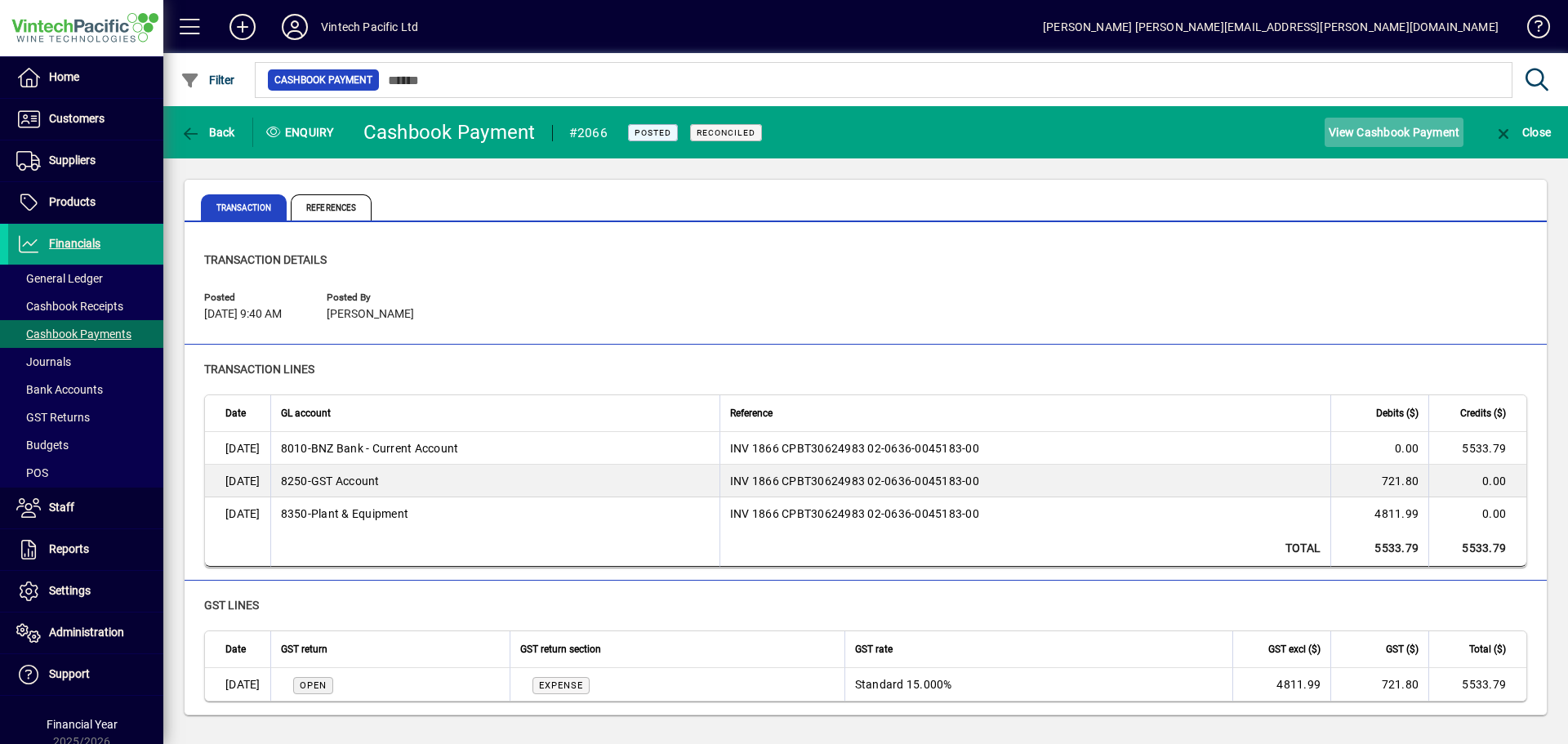
click at [1378, 129] on span "View Cashbook Payment" at bounding box center [1394, 132] width 131 height 26
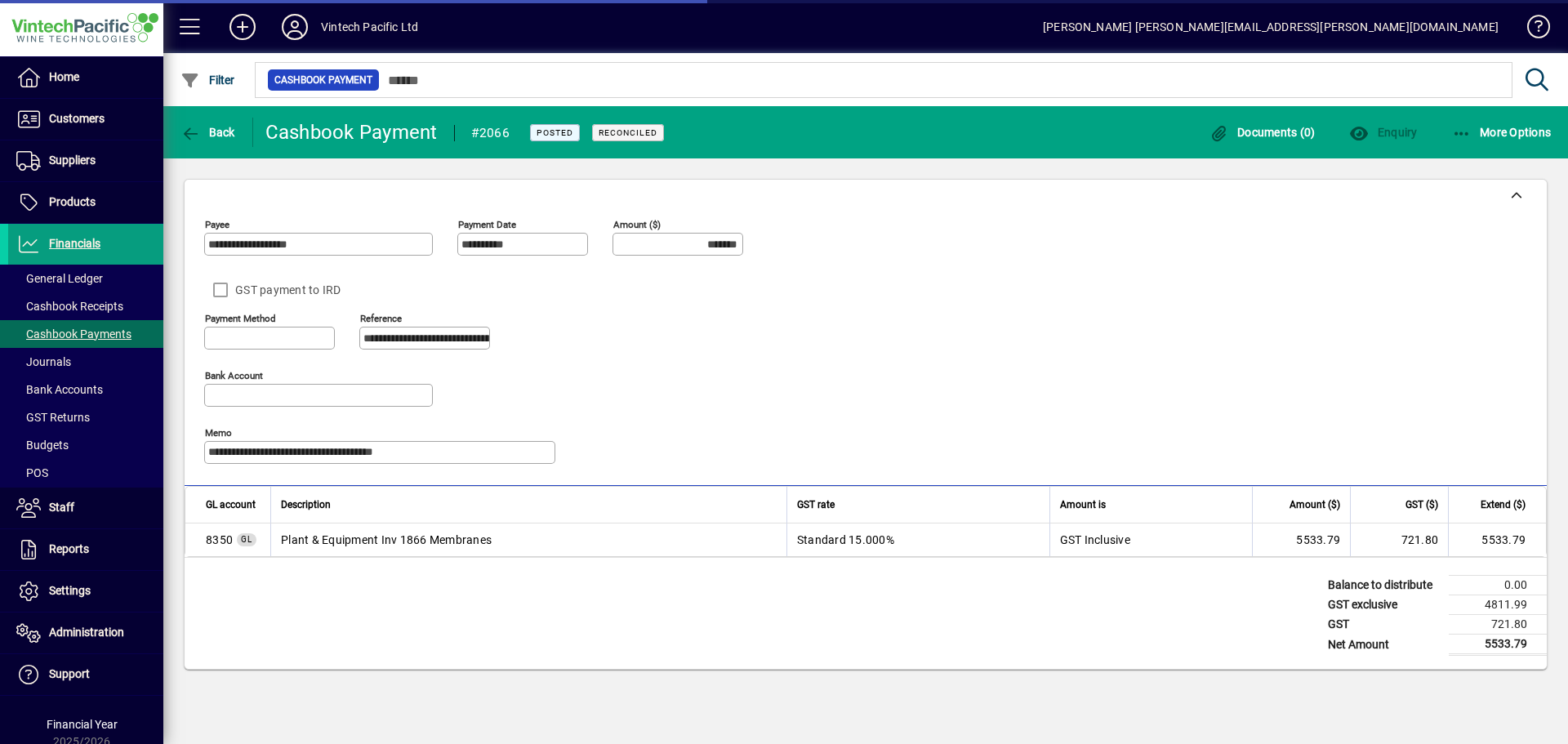
type input "**********"
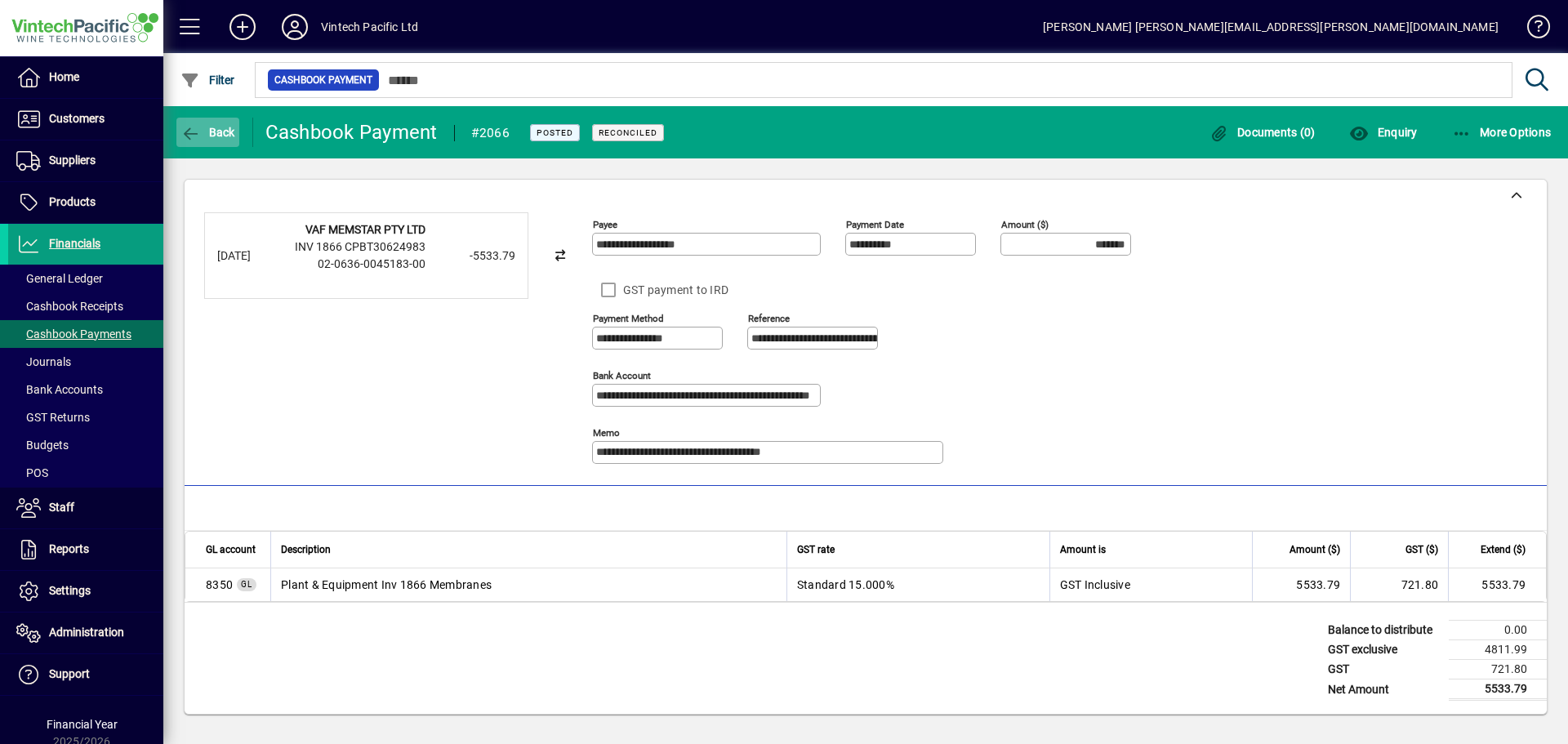
click at [222, 133] on span "Back" at bounding box center [208, 132] width 55 height 13
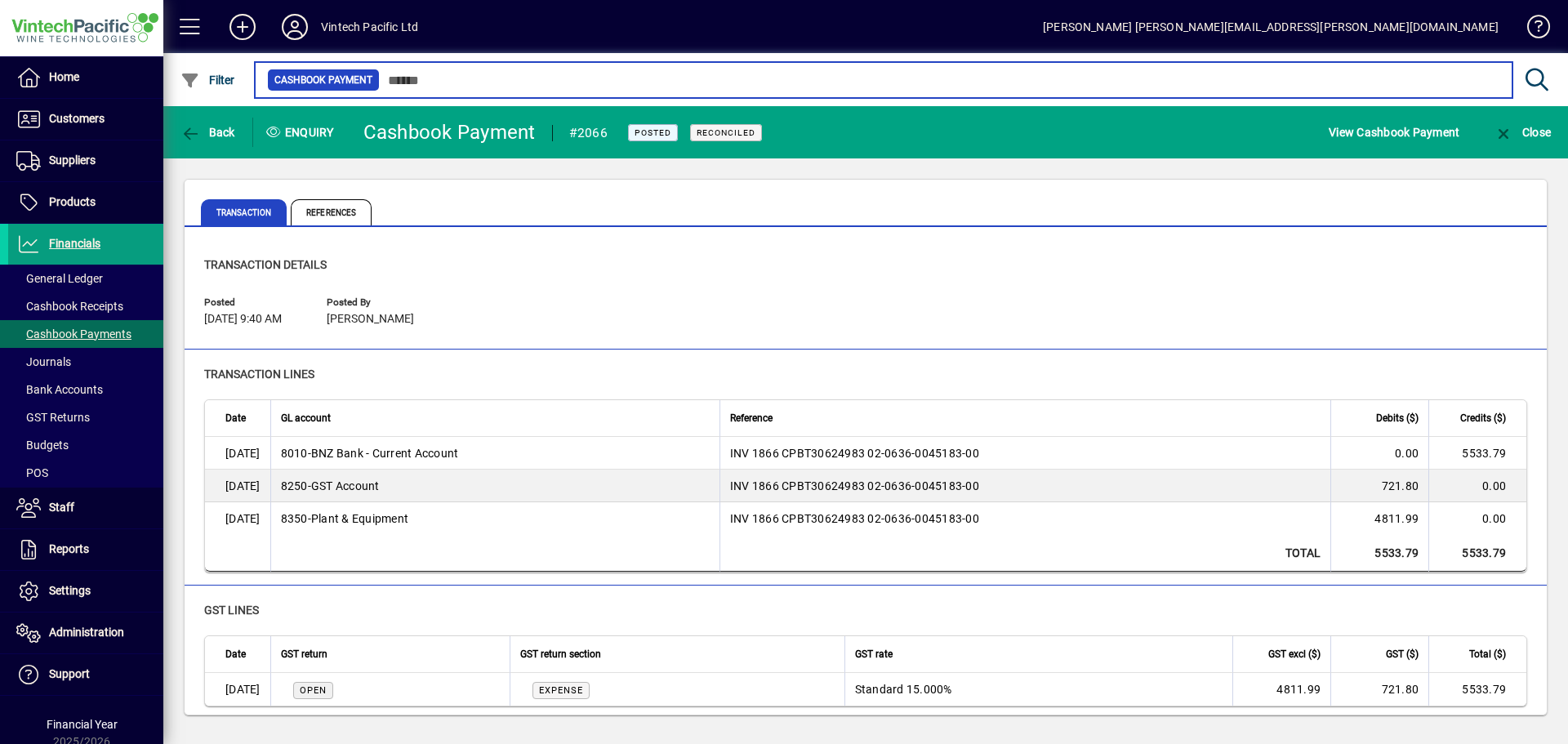
drag, startPoint x: 406, startPoint y: 81, endPoint x: 417, endPoint y: 85, distance: 11.7
click at [406, 81] on input "text" at bounding box center [939, 80] width 1120 height 23
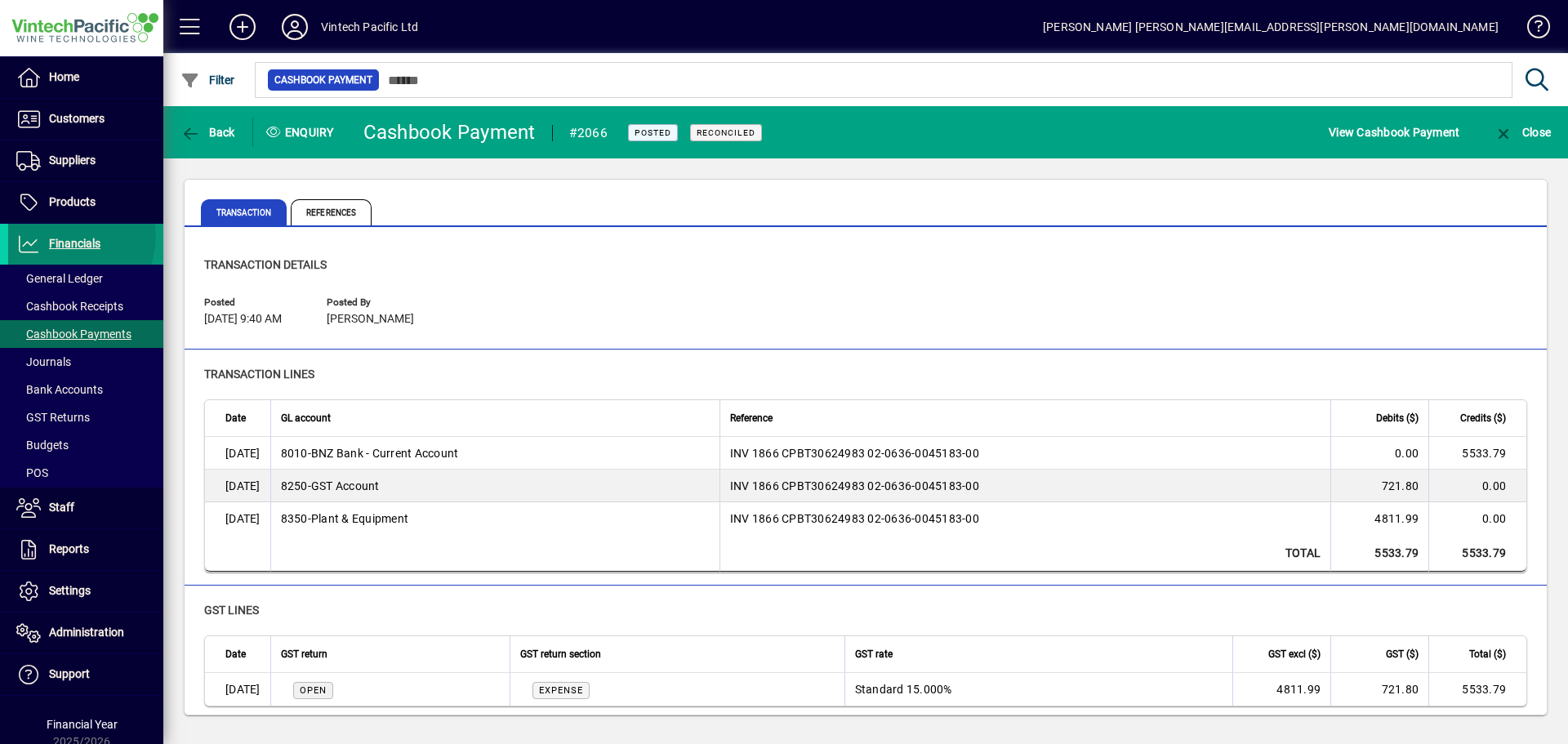
click at [71, 236] on span "Financials" at bounding box center [54, 244] width 92 height 20
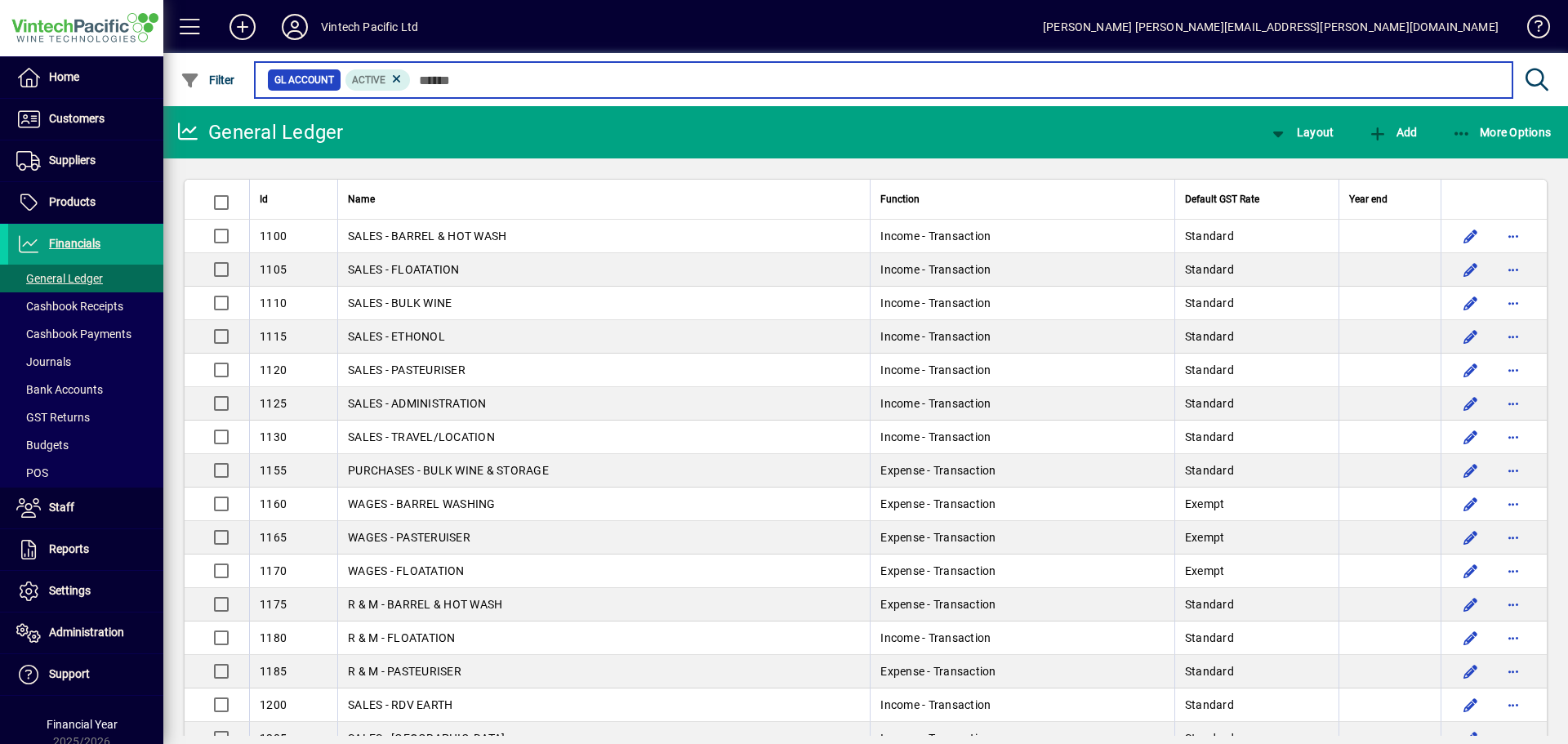
click at [423, 76] on input "text" at bounding box center [955, 80] width 1089 height 23
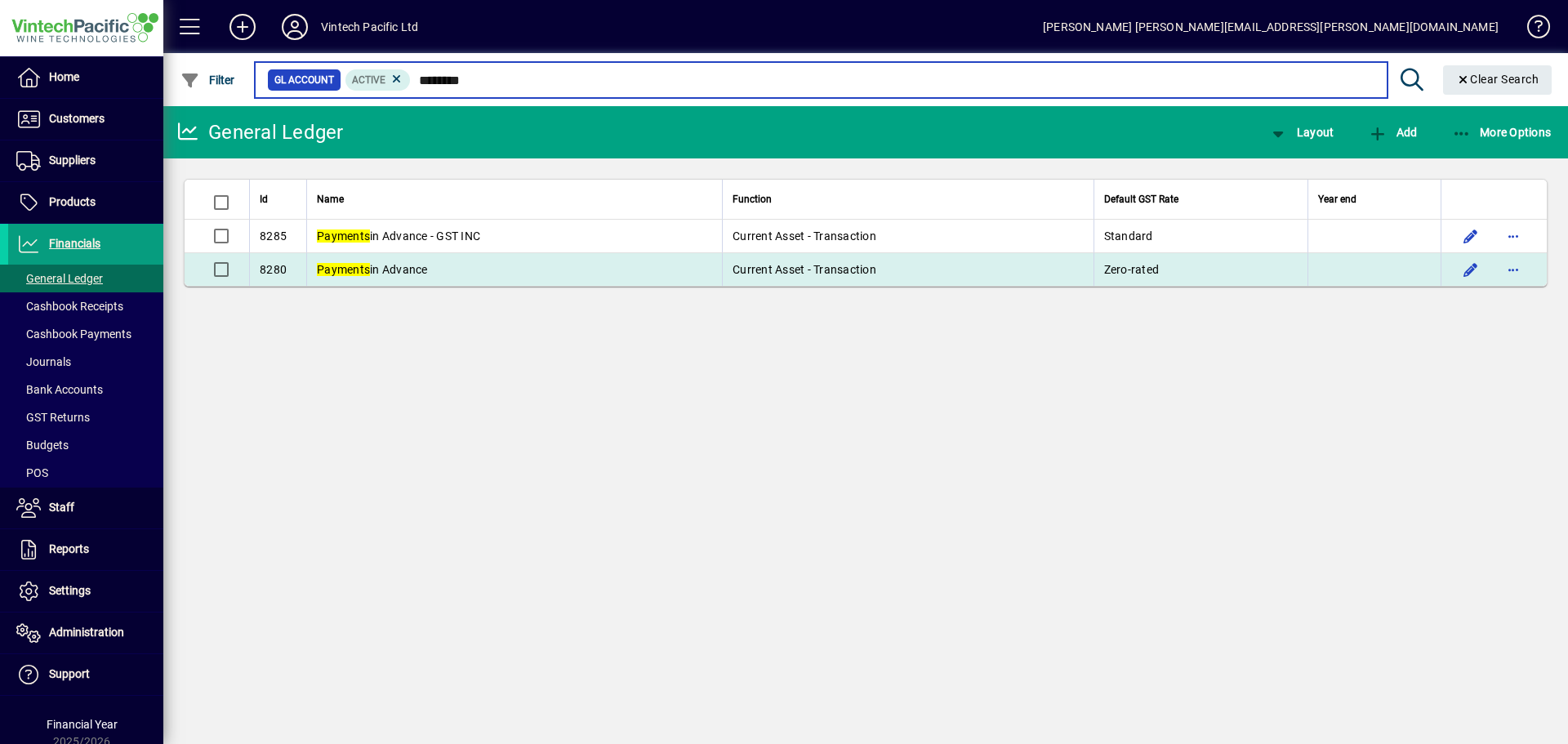
type input "********"
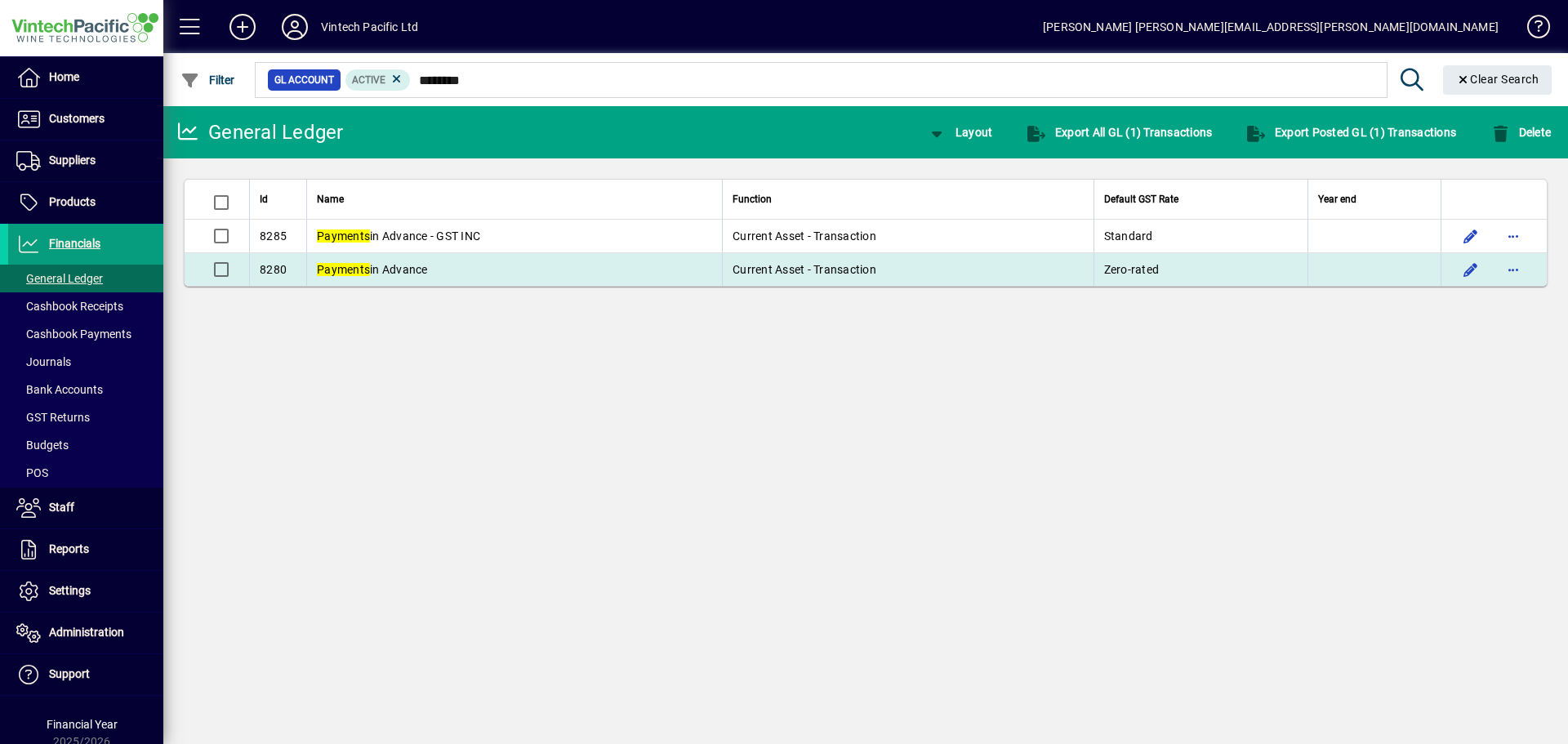
click at [420, 268] on span "Payments in Advance" at bounding box center [372, 270] width 111 height 13
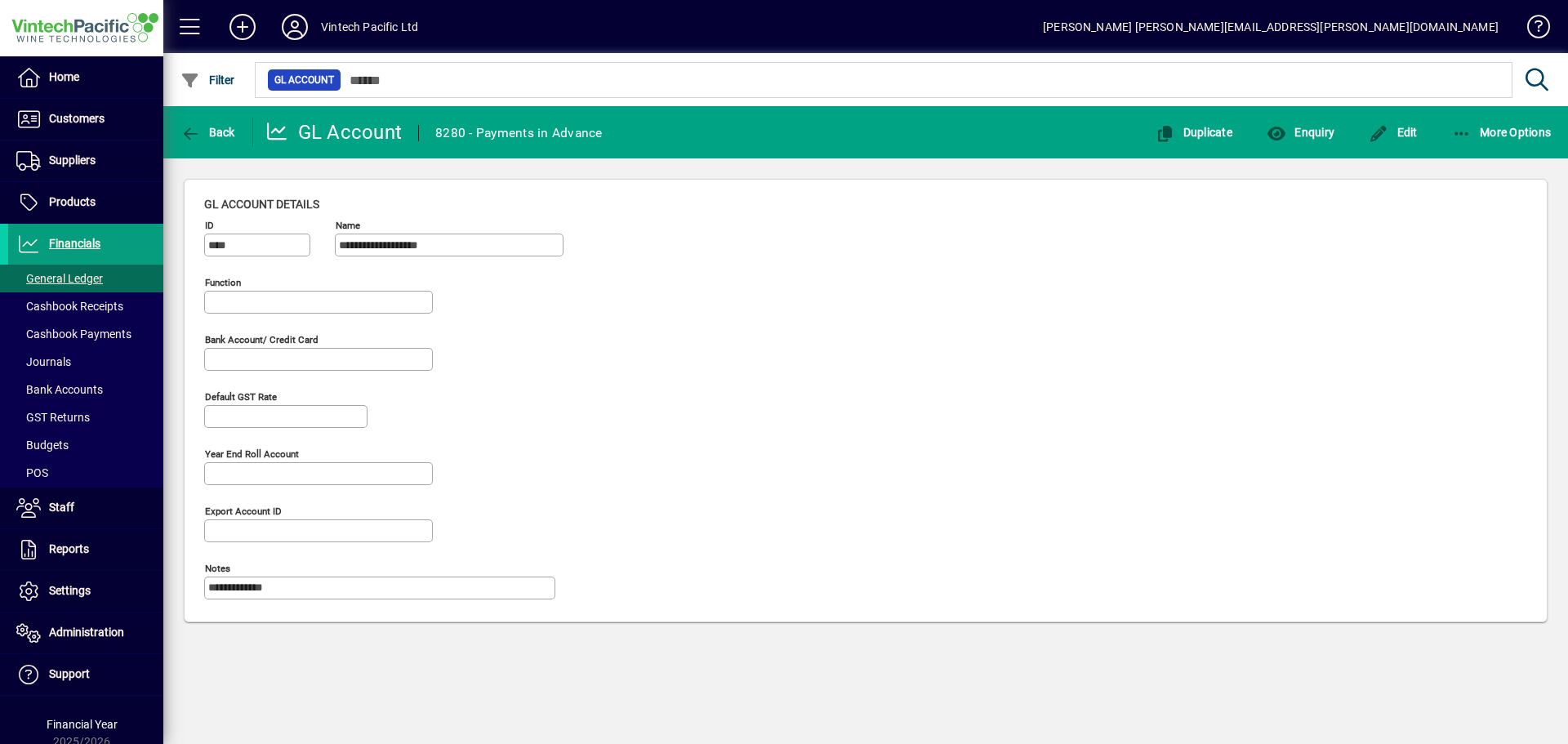
type input "**********"
click at [1308, 122] on span "button" at bounding box center [1299, 133] width 76 height 39
